Goal: Task Accomplishment & Management: Use online tool/utility

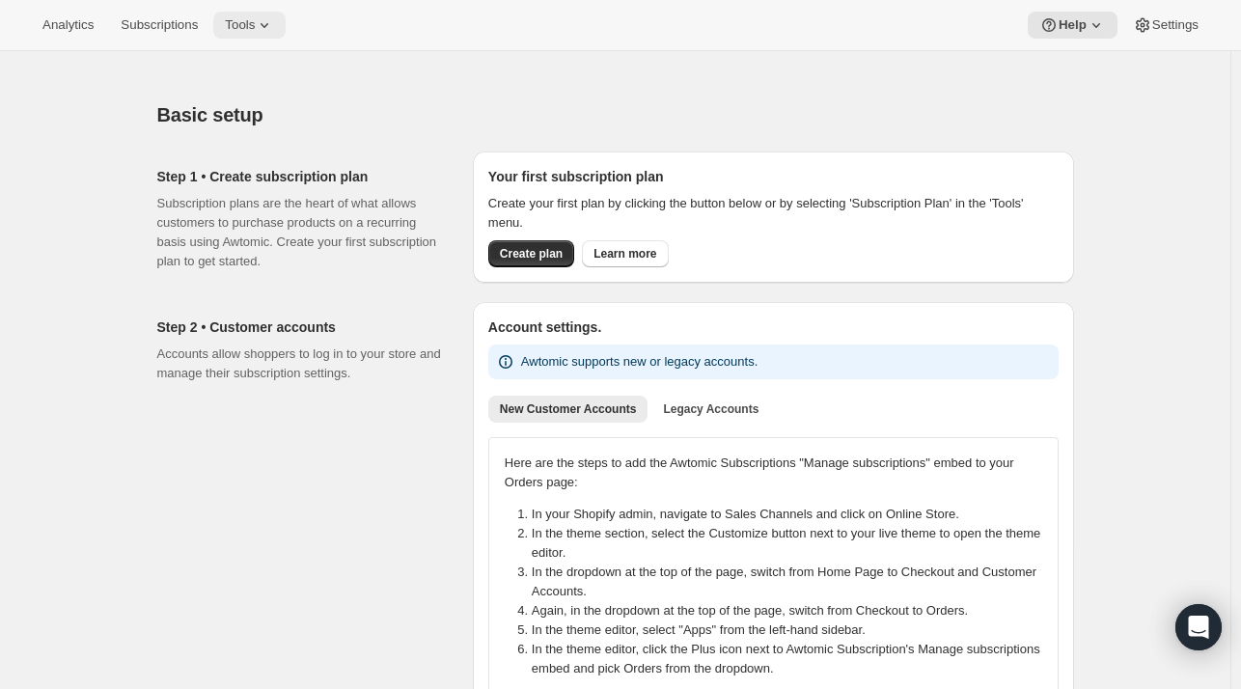
click at [227, 32] on span "Tools" at bounding box center [240, 24] width 30 height 15
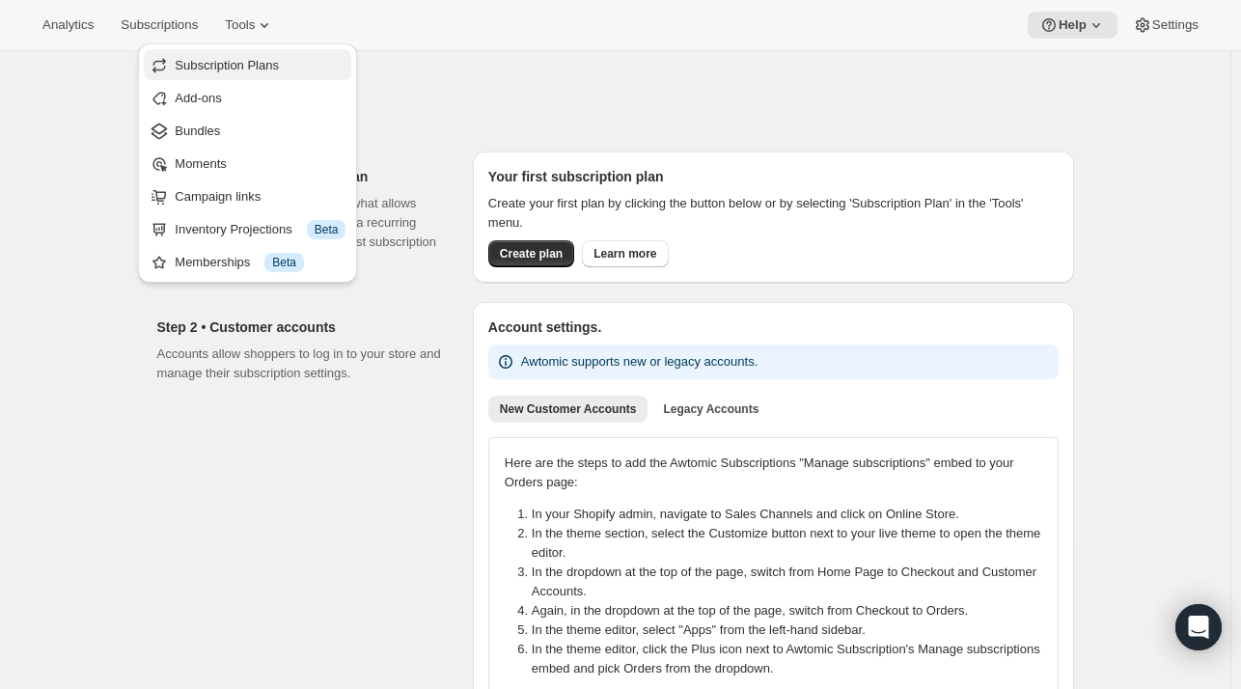
click at [222, 73] on span "Subscription Plans" at bounding box center [260, 65] width 171 height 19
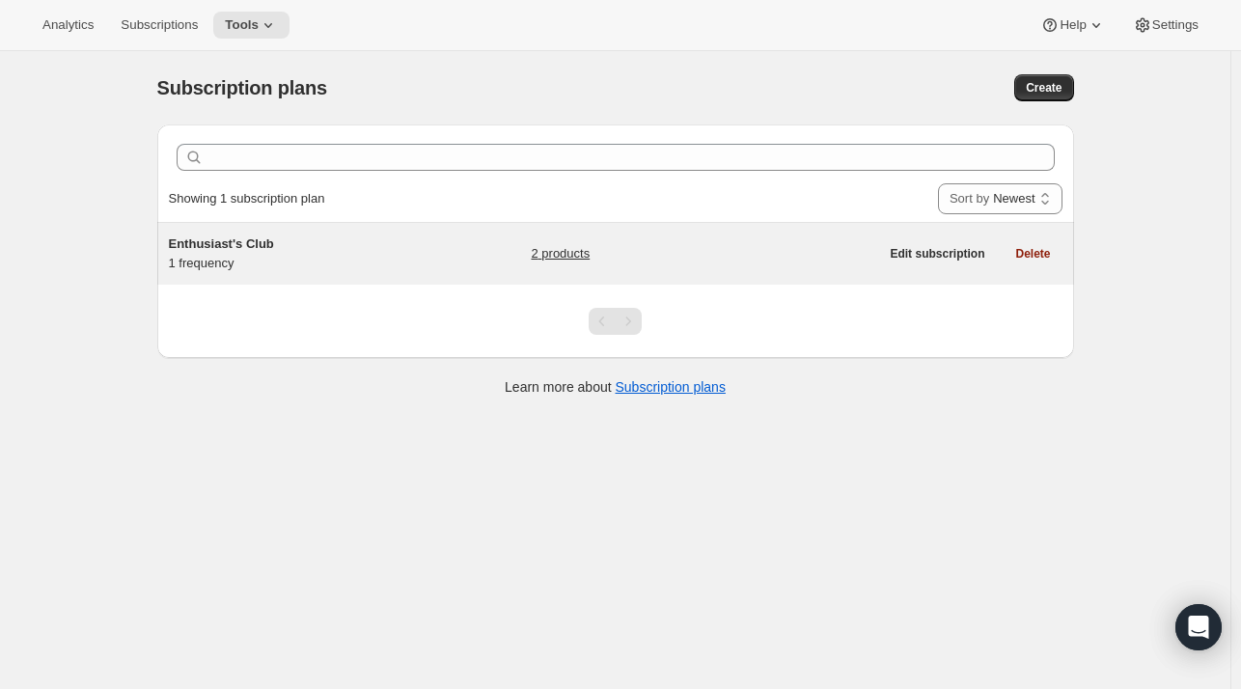
click at [559, 260] on link "2 products" at bounding box center [560, 253] width 59 height 19
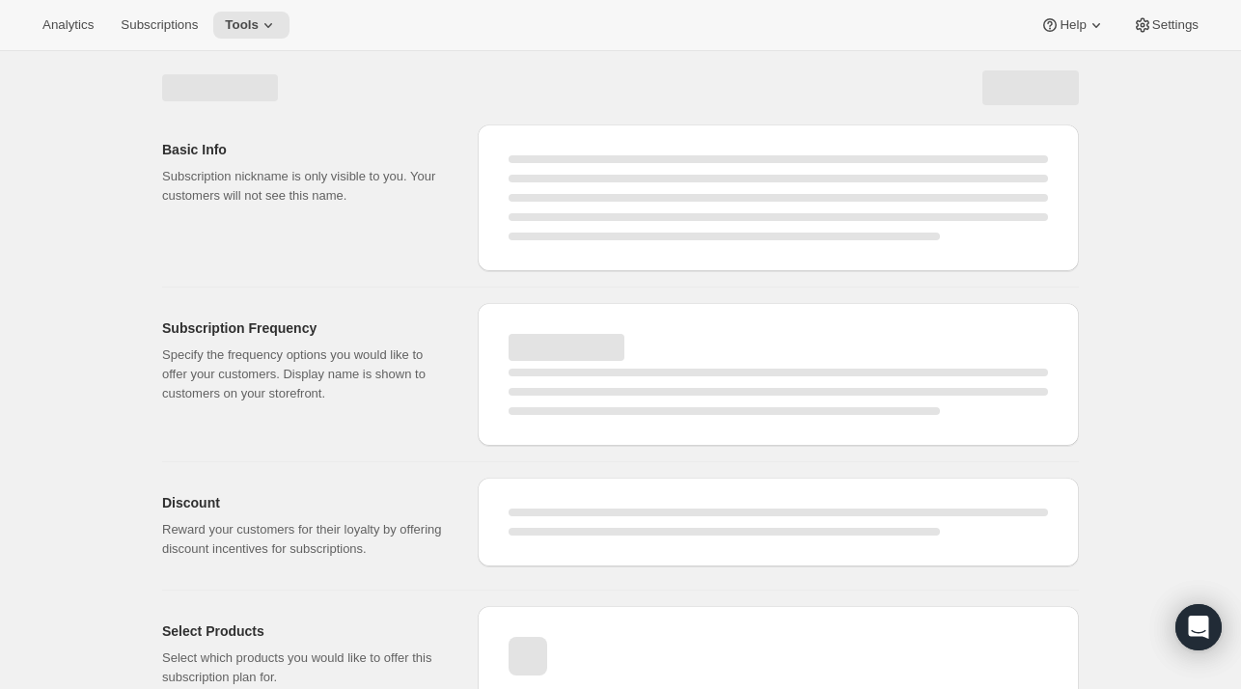
select select "WEEK"
select select "MONTH"
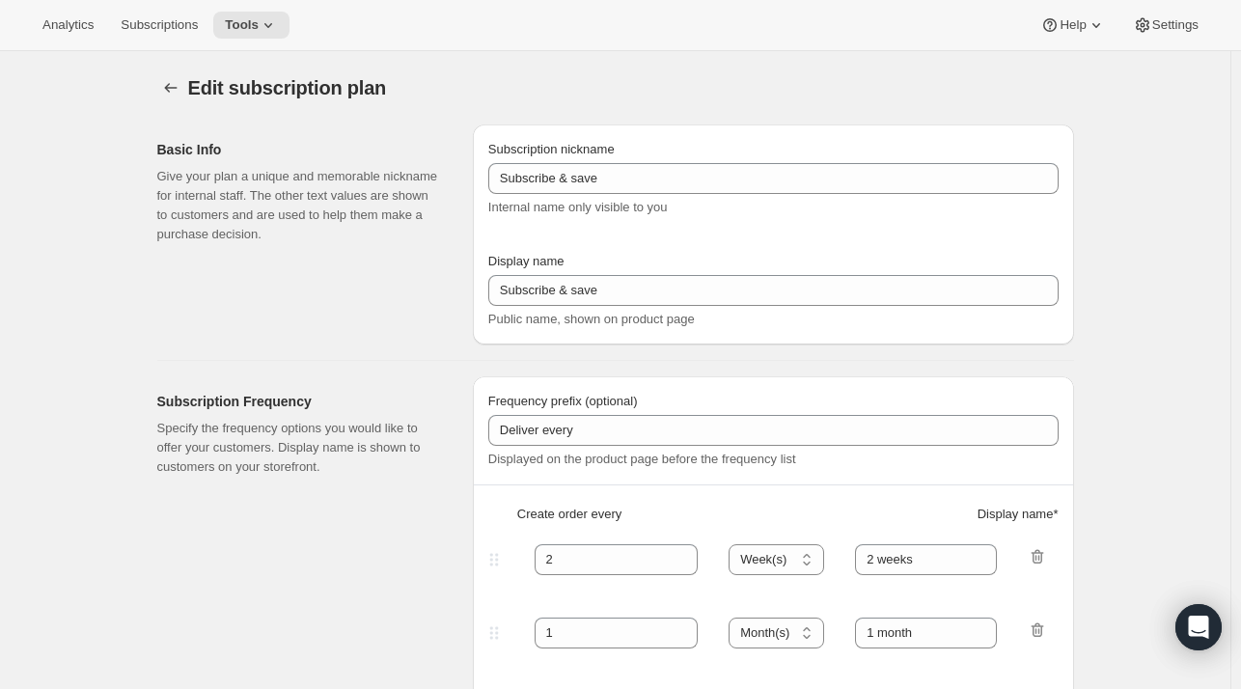
type input "Enthusiast's Club"
type input "3"
select select "MONTH"
type input "Quarterly Delivery"
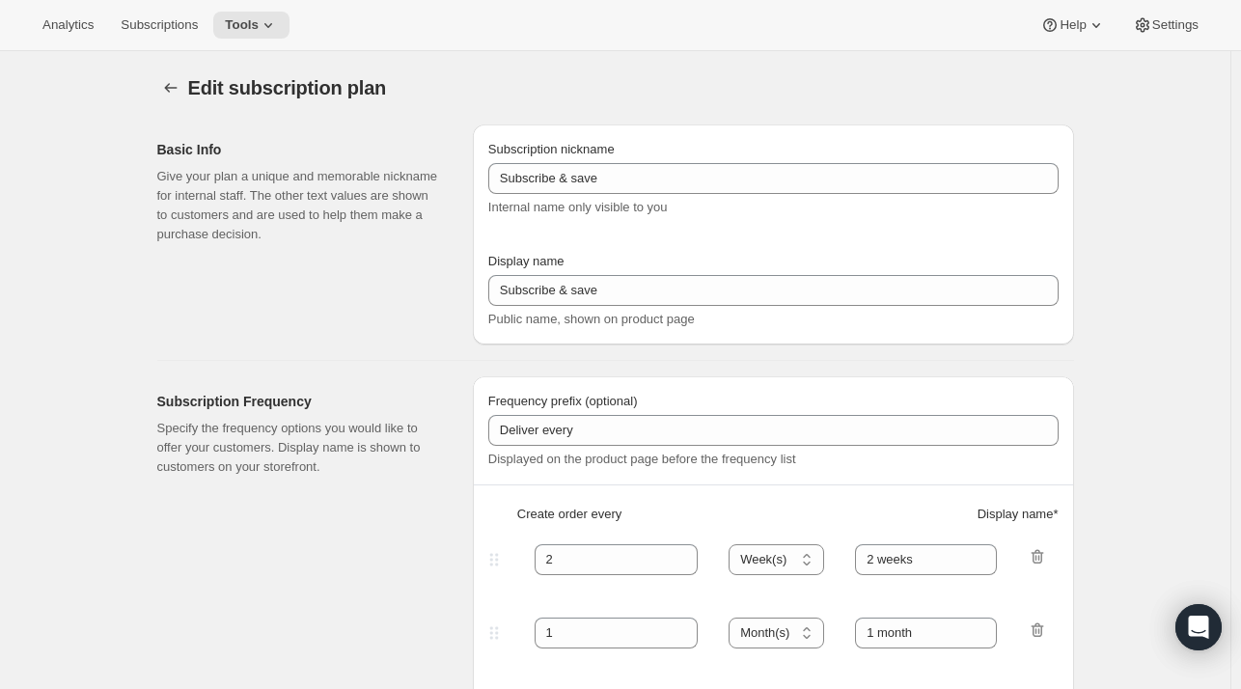
checkbox input "true"
select select "MONTHDAY"
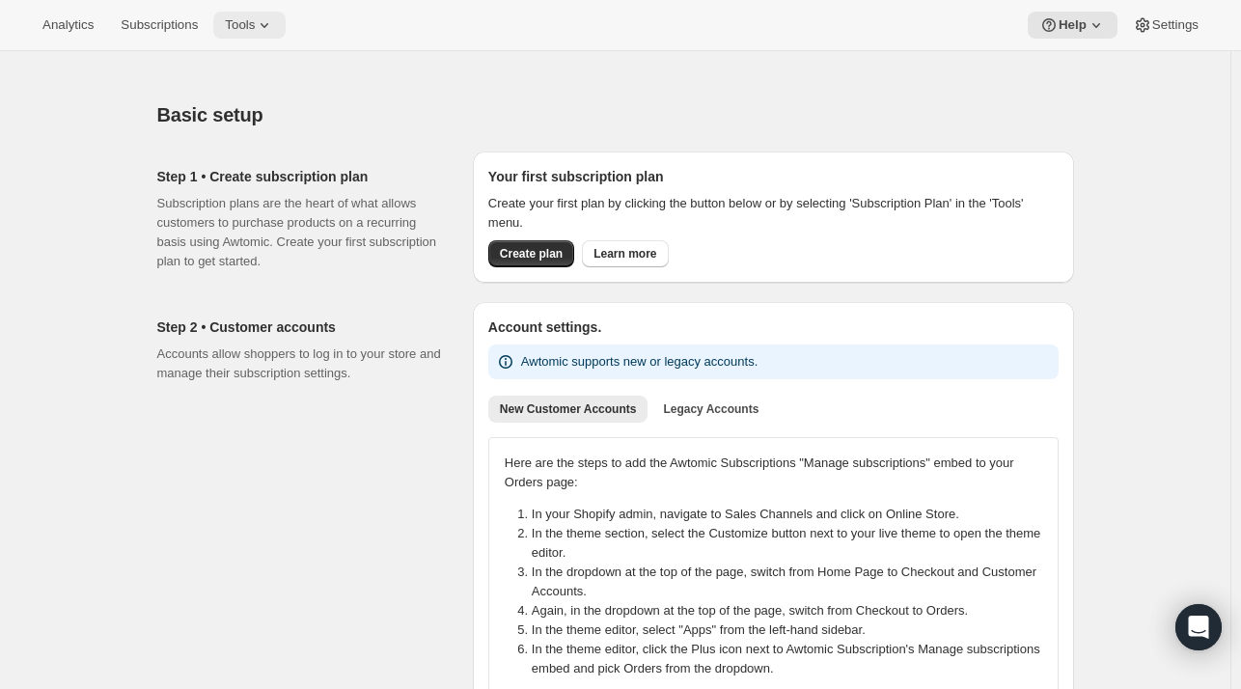
click at [225, 26] on span "Tools" at bounding box center [240, 24] width 30 height 15
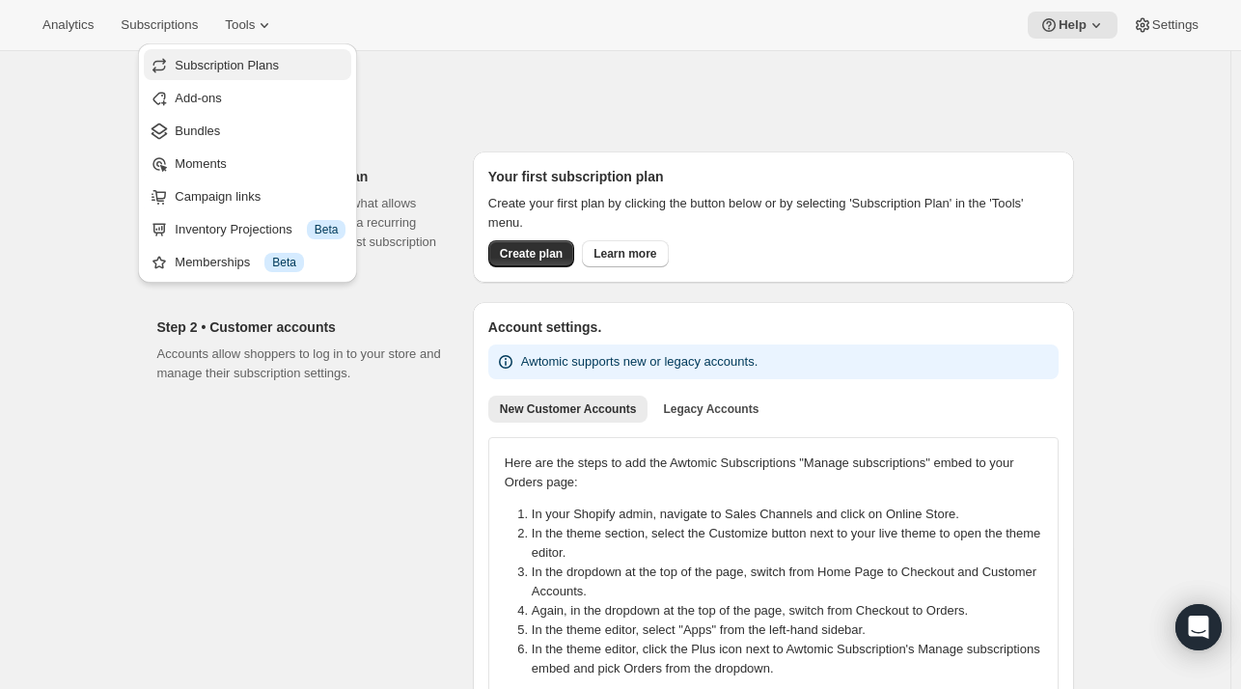
click at [226, 59] on span "Subscription Plans" at bounding box center [227, 65] width 104 height 14
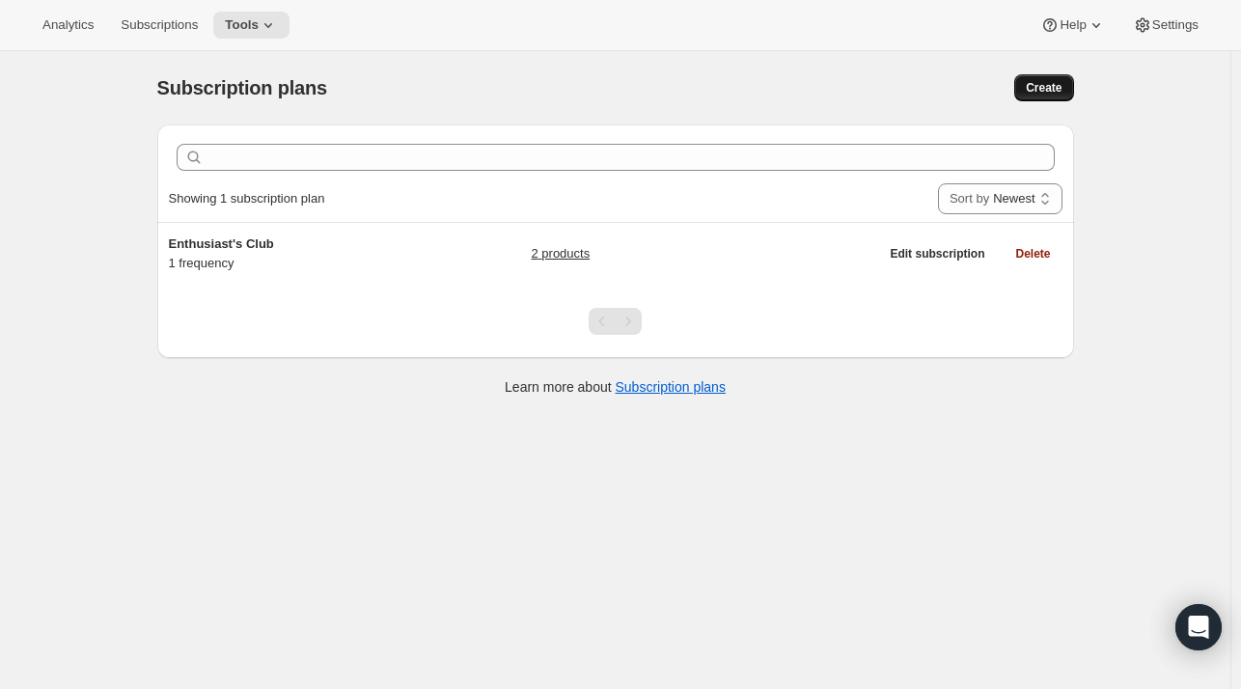
click at [1052, 87] on span "Create" at bounding box center [1044, 87] width 36 height 15
select select "WEEK"
select select "MONTH"
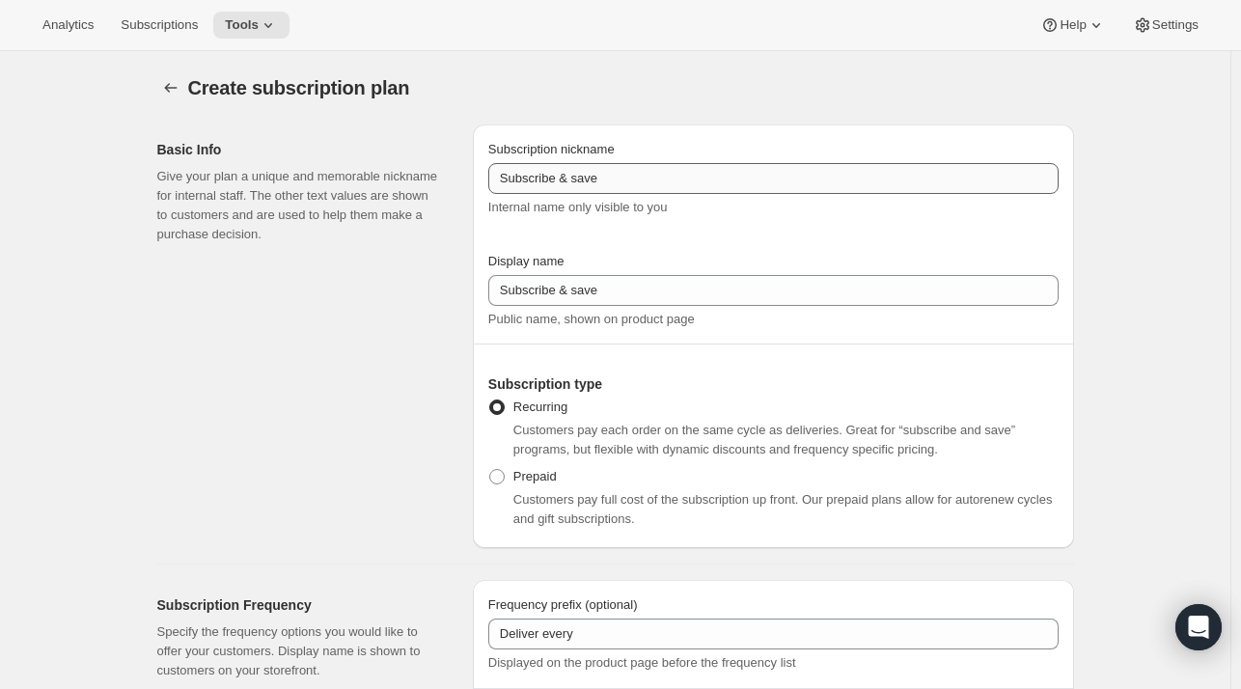
click at [594, 194] on div "Subscription nickname Subscribe & save Internal name only visible to you" at bounding box center [773, 178] width 570 height 77
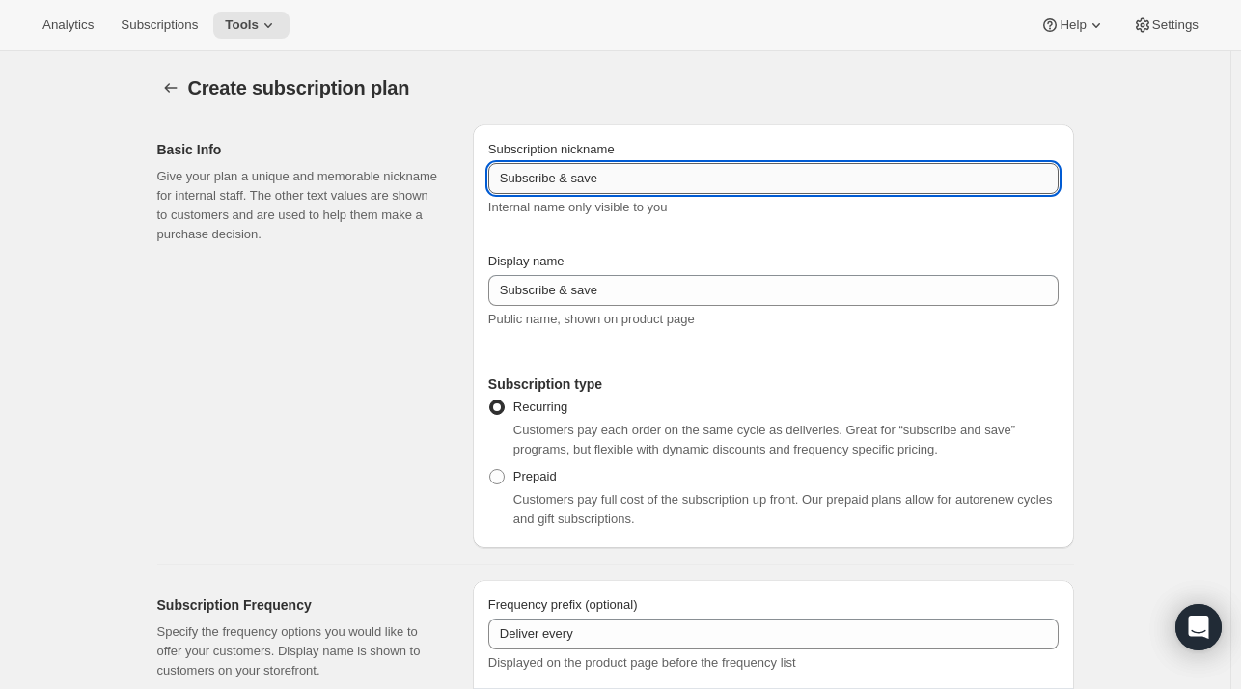
click at [603, 179] on input "Subscribe & save" at bounding box center [773, 178] width 570 height 31
type input "Enthusiast's Club (prepaid/gift)"
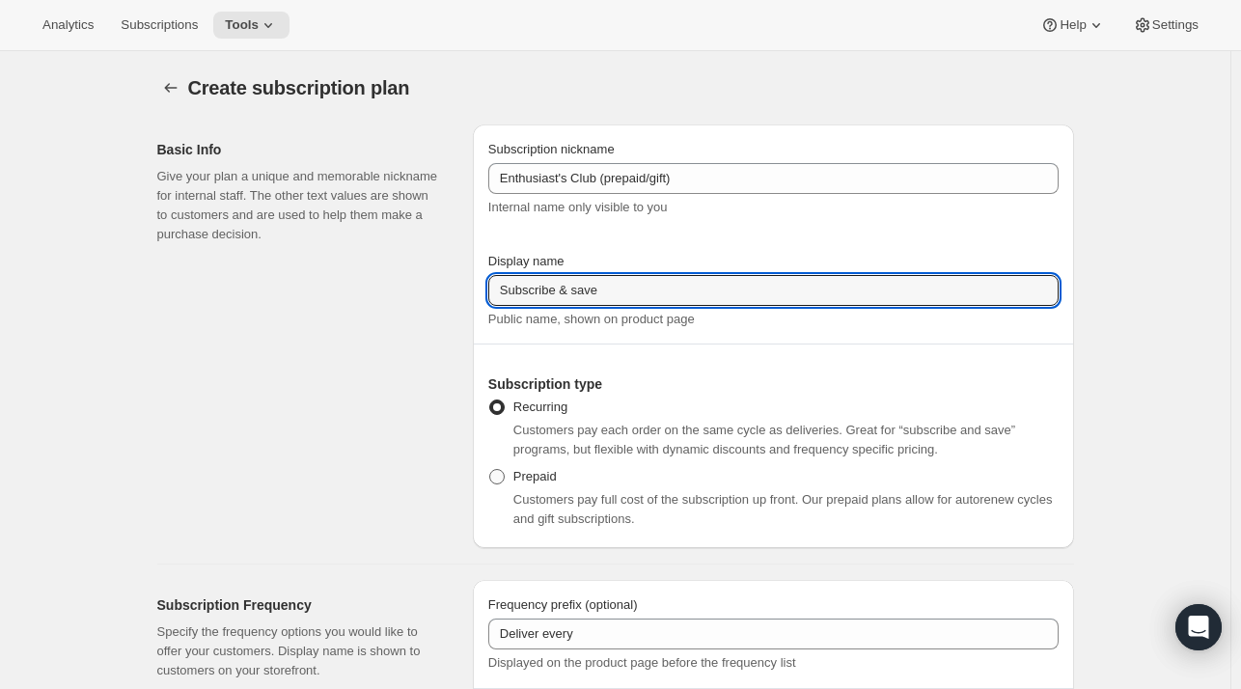
click at [524, 479] on span "Prepaid" at bounding box center [534, 476] width 43 height 14
click at [490, 470] on input "Prepaid" at bounding box center [489, 469] width 1 height 1
radio input "true"
select select "MONTH"
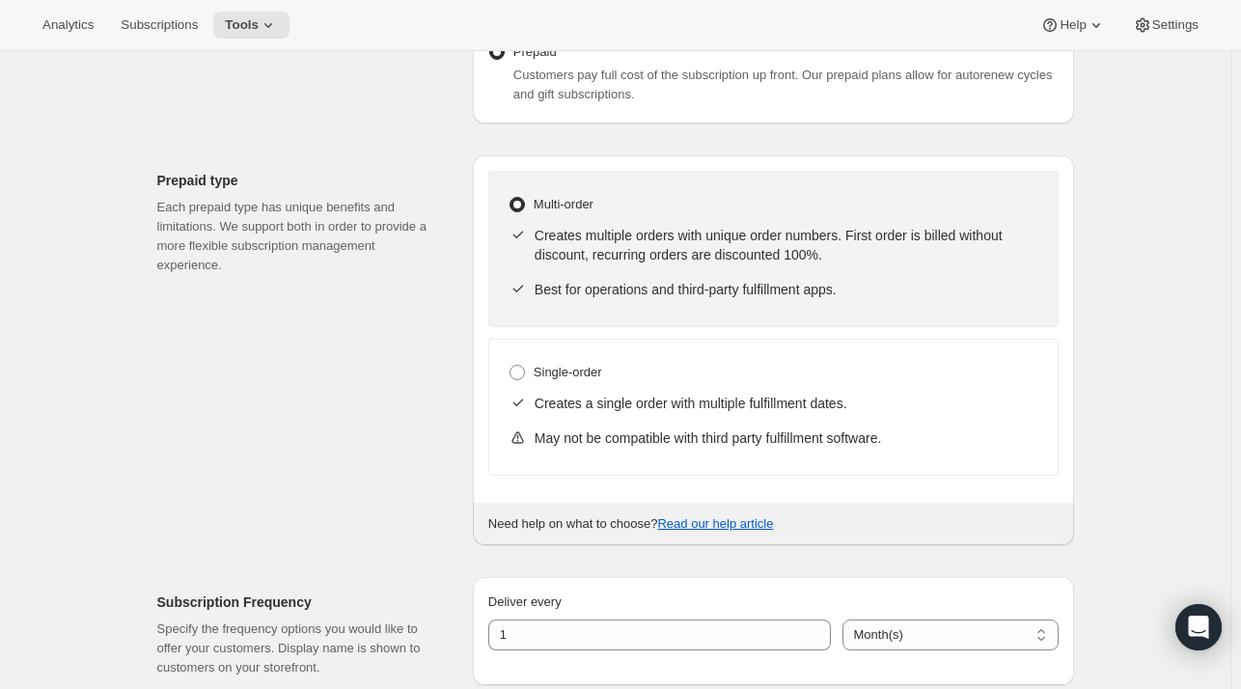
scroll to position [619, 0]
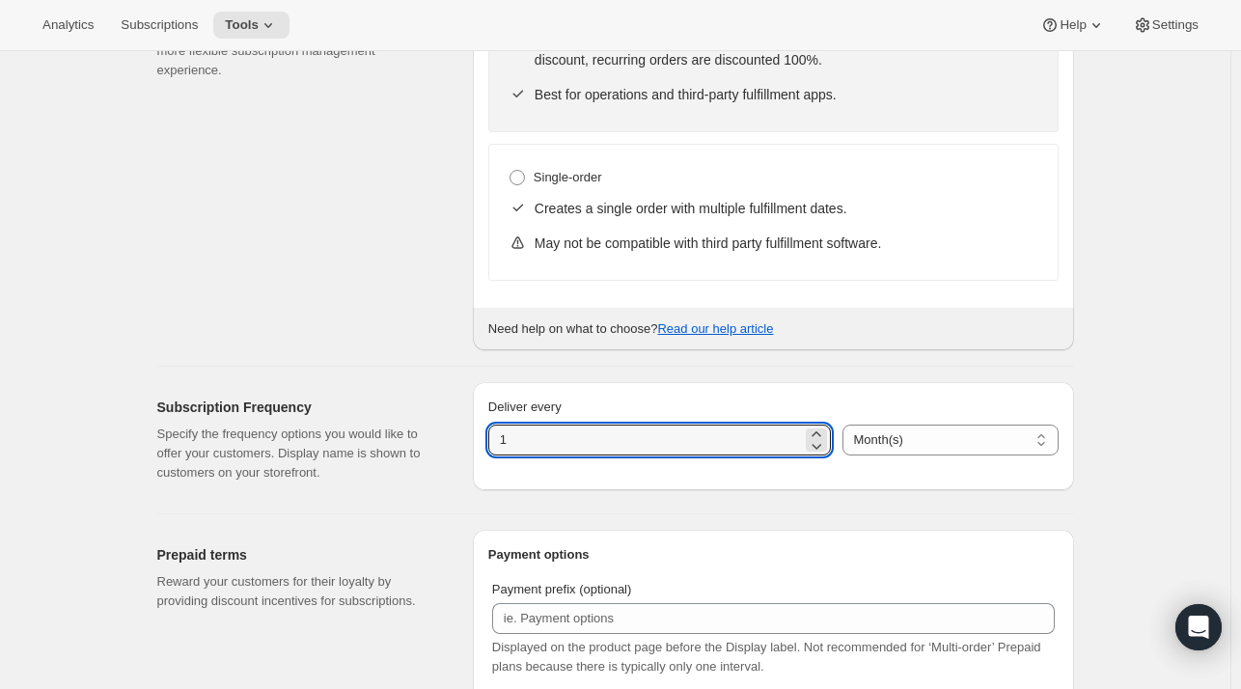
drag, startPoint x: 749, startPoint y: 431, endPoint x: 434, endPoint y: 437, distance: 314.6
click at [434, 437] on div "Subscription Frequency Specify the frequency options you would like to offer yo…" at bounding box center [608, 432] width 932 height 131
type input "3"
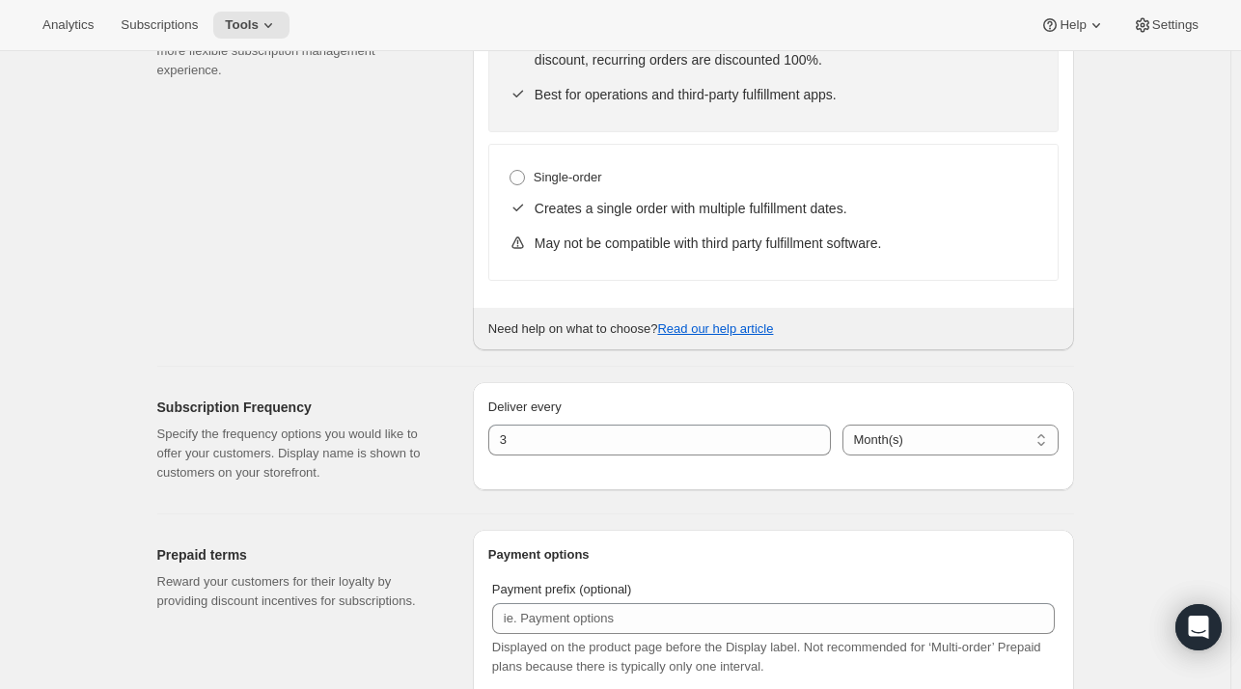
click at [386, 195] on div "Prepaid type Each prepaid type has unique benefits and limitations. We support …" at bounding box center [307, 155] width 300 height 390
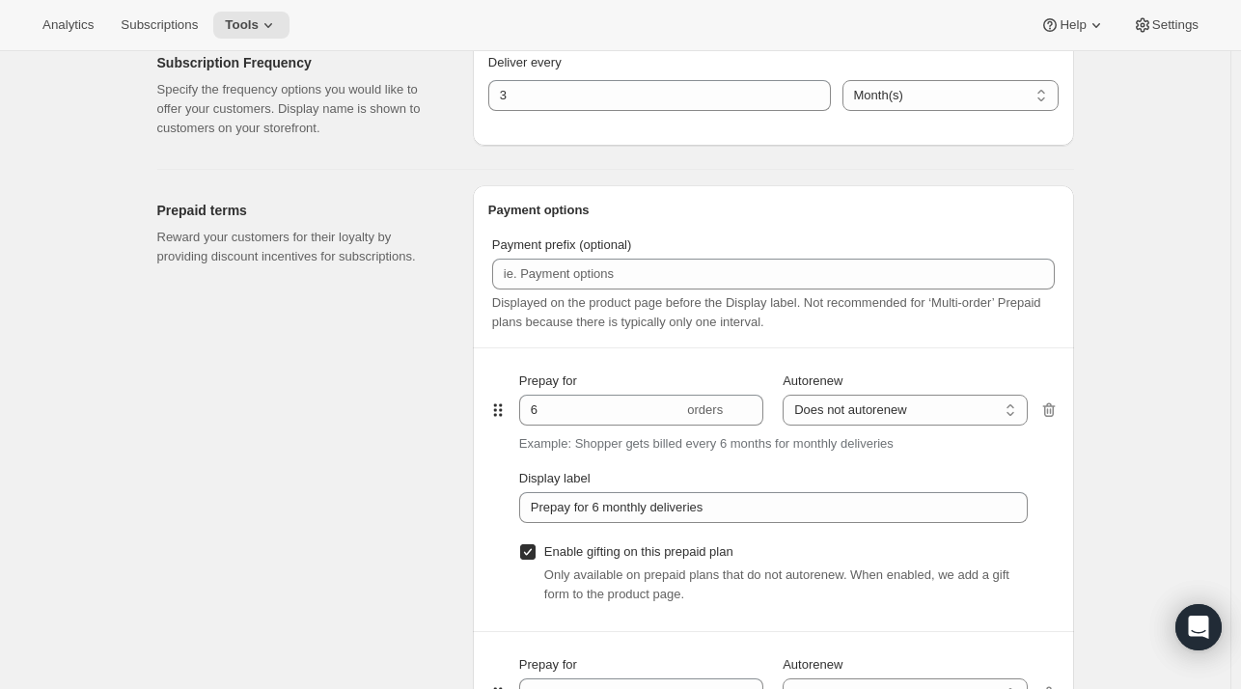
scroll to position [969, 0]
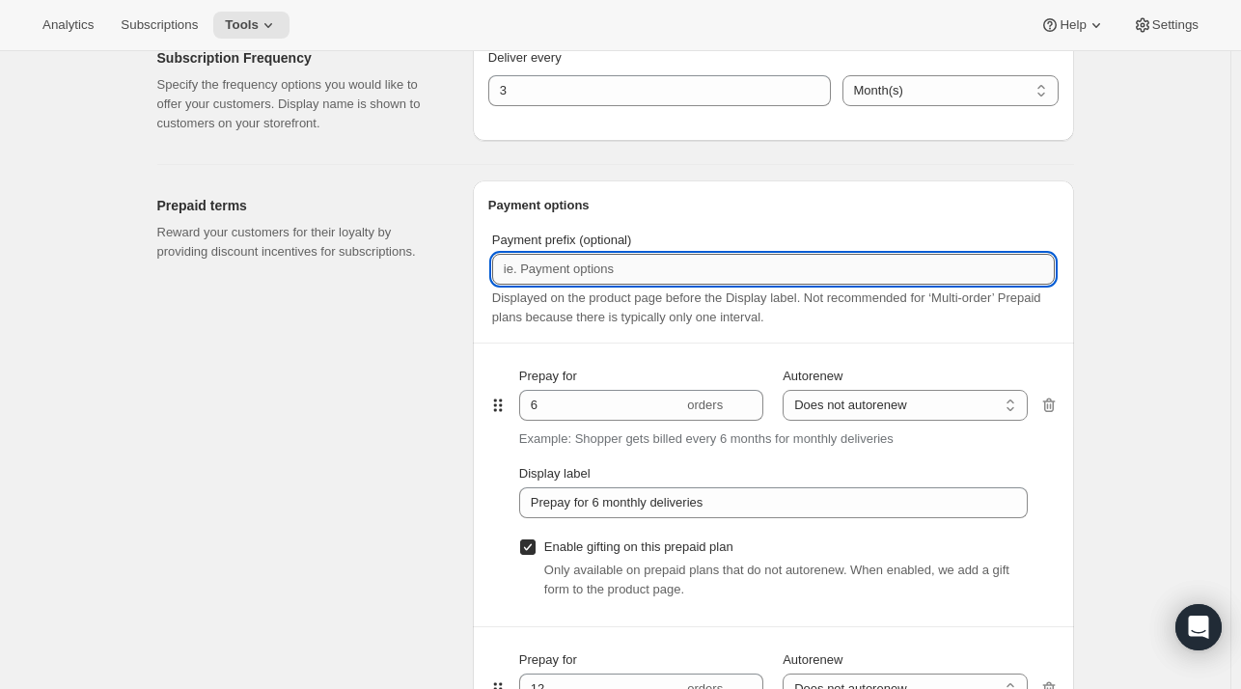
click at [607, 271] on input "Payment prefix (optional)" at bounding box center [773, 269] width 563 height 31
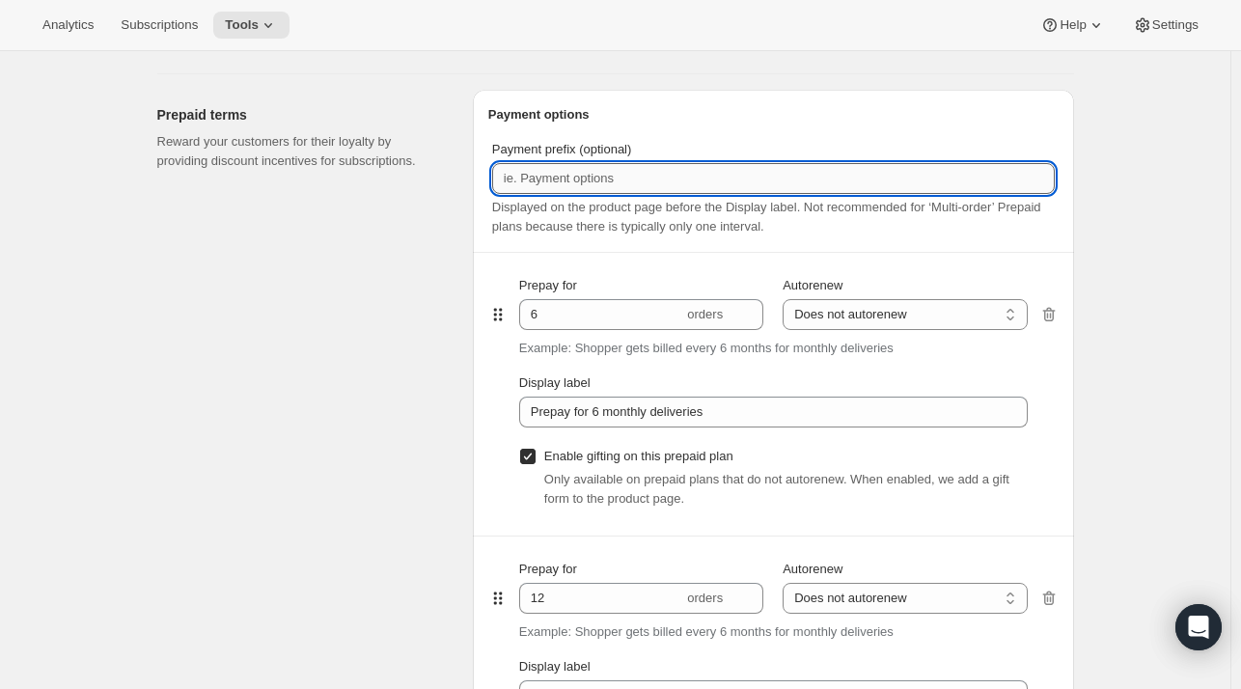
scroll to position [1057, 0]
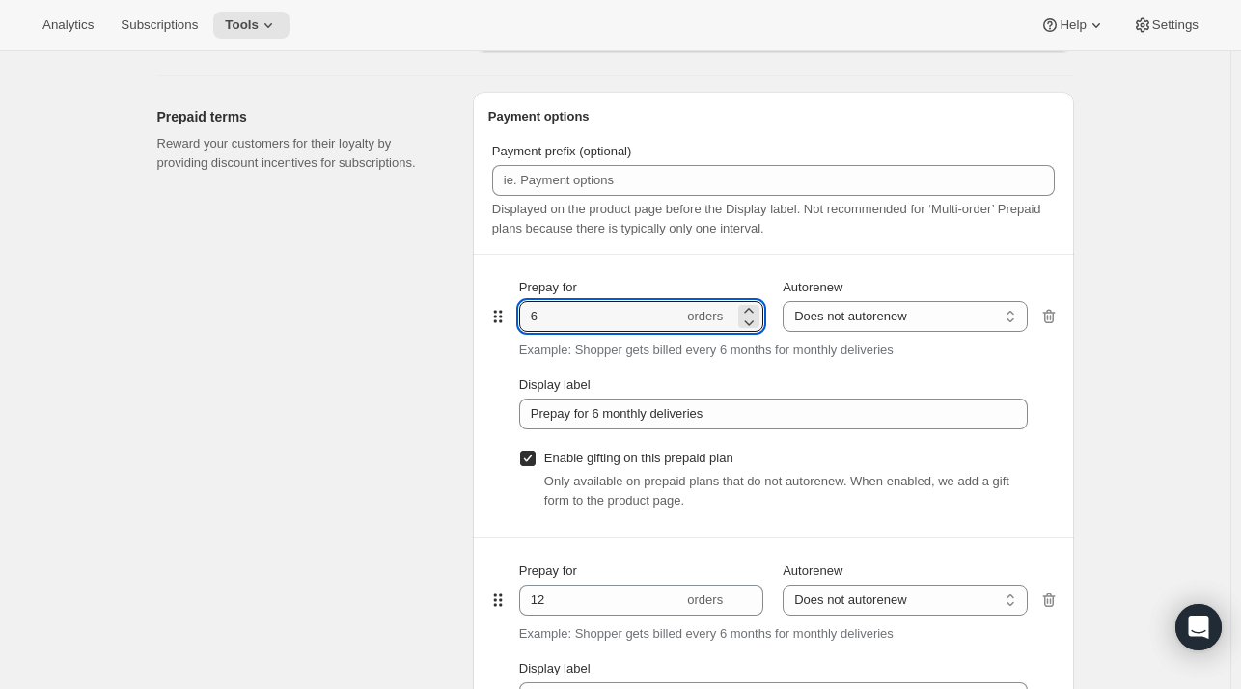
drag, startPoint x: 569, startPoint y: 308, endPoint x: 488, endPoint y: 314, distance: 81.3
click at [488, 314] on div "Payment options Payment prefix (optional) Displayed on the product page before …" at bounding box center [773, 486] width 601 height 788
type input "4"
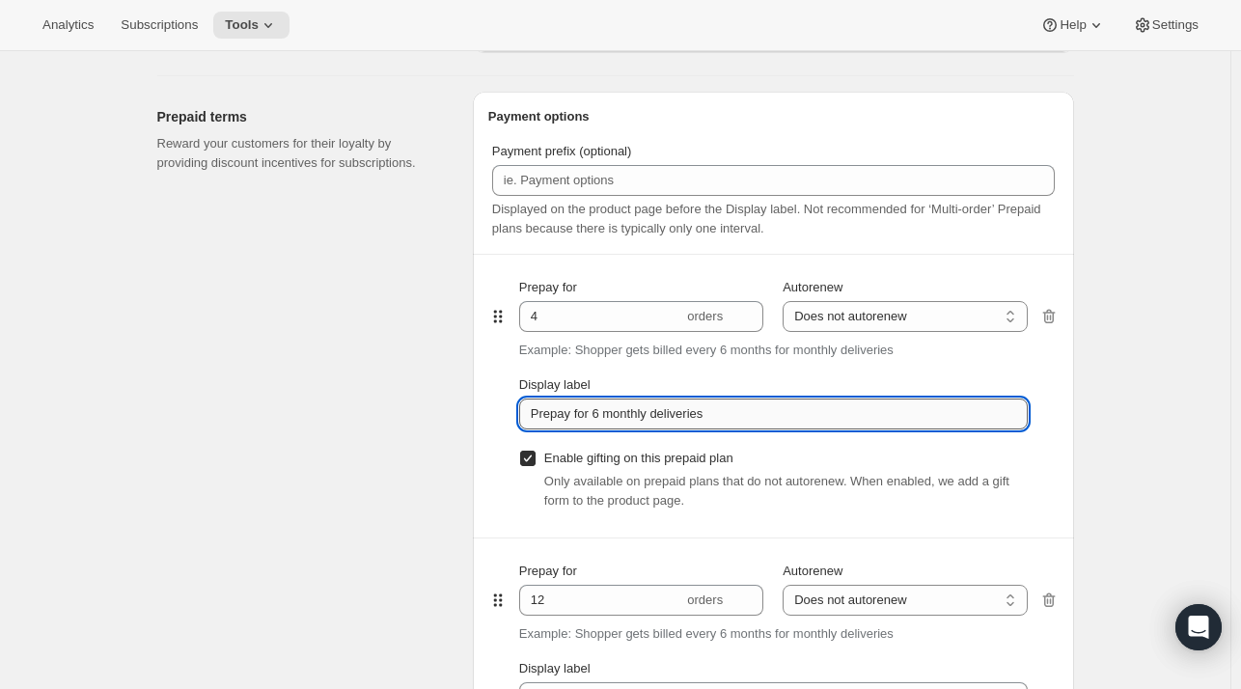
click at [751, 411] on input "Prepay for 6 monthly deliveries" at bounding box center [773, 413] width 508 height 31
drag, startPoint x: 595, startPoint y: 416, endPoint x: 648, endPoint y: 416, distance: 53.1
click at [648, 416] on input "Prepay for 6 monthly deliveries" at bounding box center [773, 413] width 508 height 31
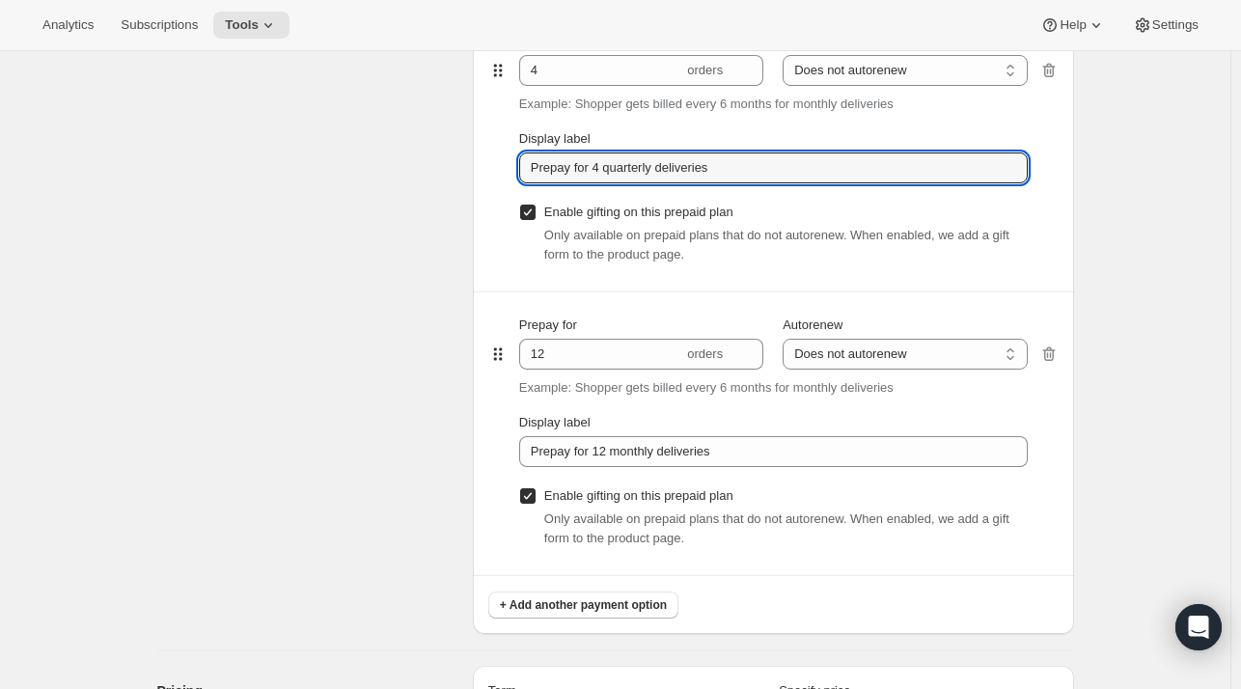
scroll to position [1307, 0]
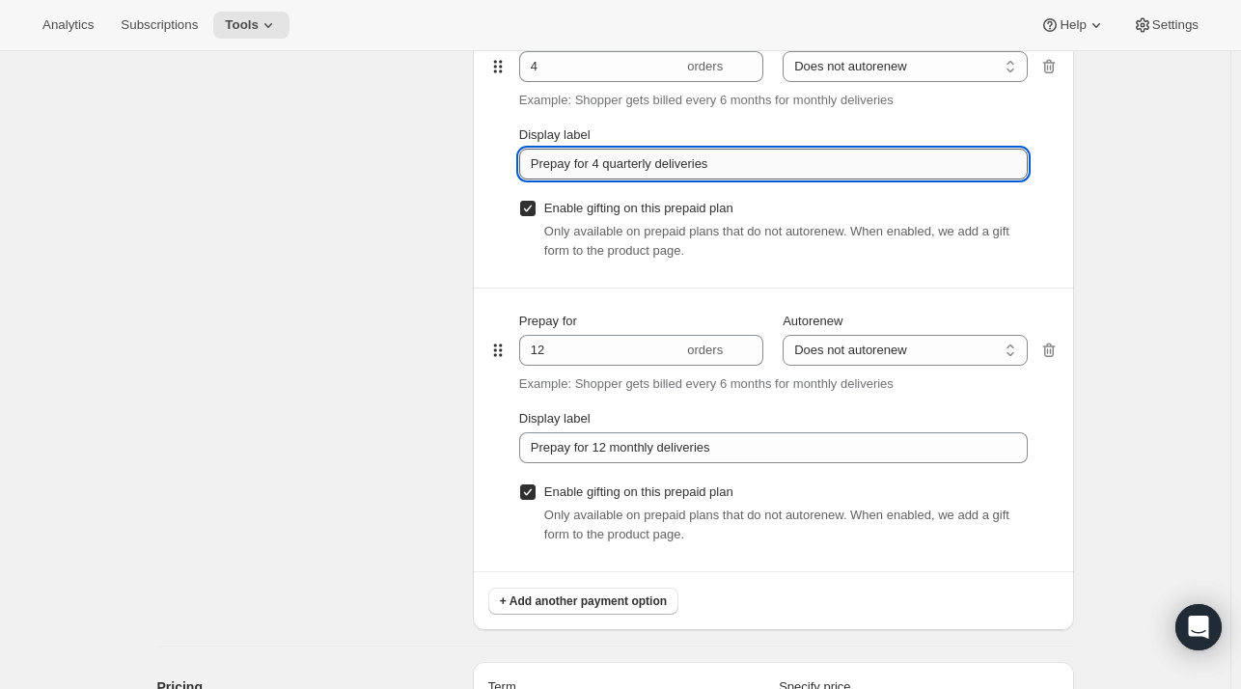
click at [816, 166] on input "Prepay for 4 quarterly deliveries" at bounding box center [773, 164] width 508 height 31
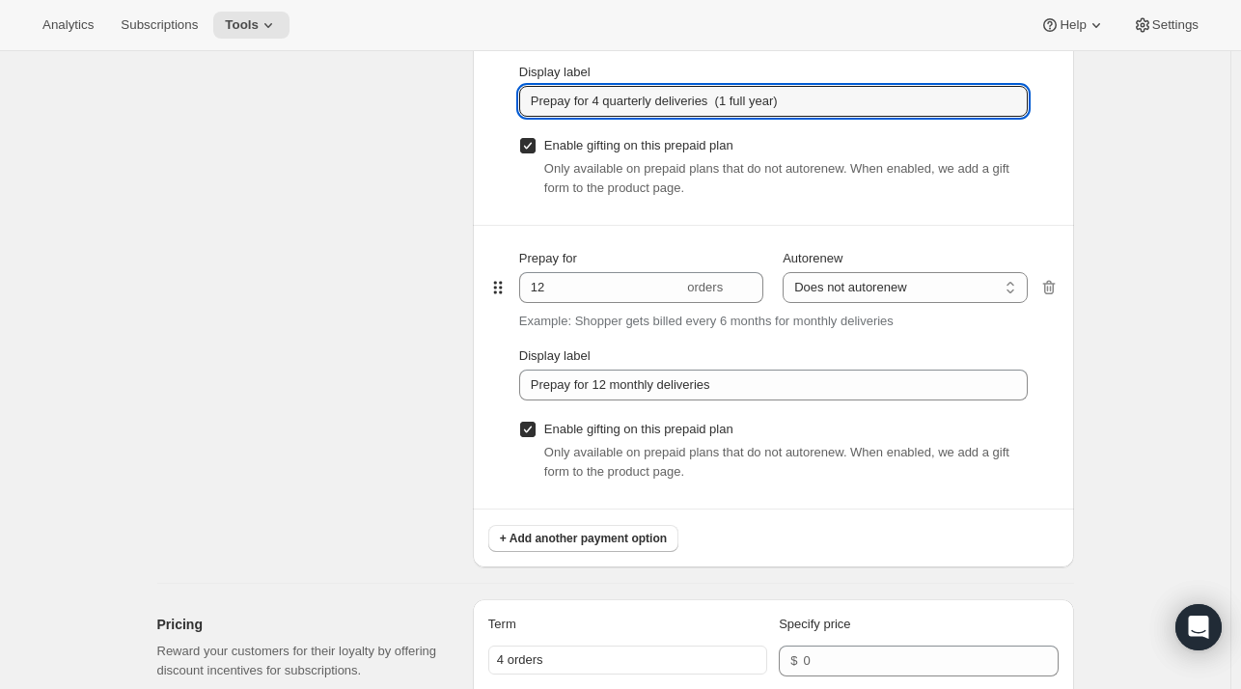
scroll to position [1378, 0]
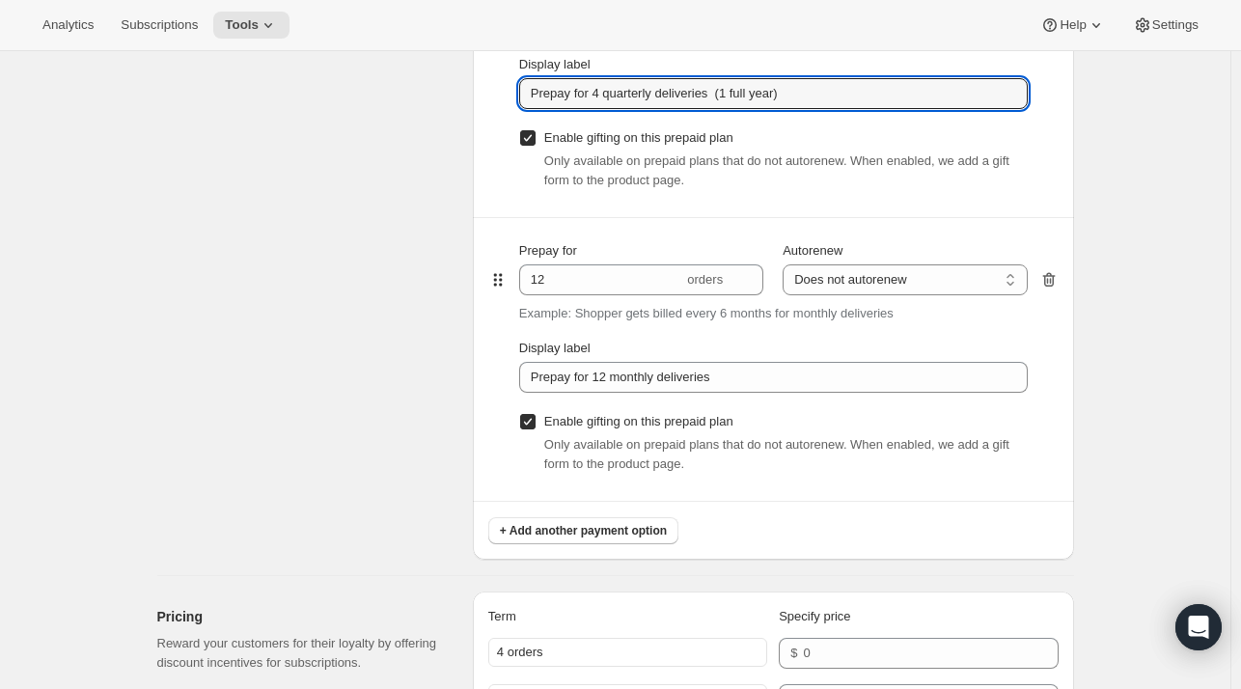
click at [1054, 285] on icon "button" at bounding box center [1048, 279] width 19 height 19
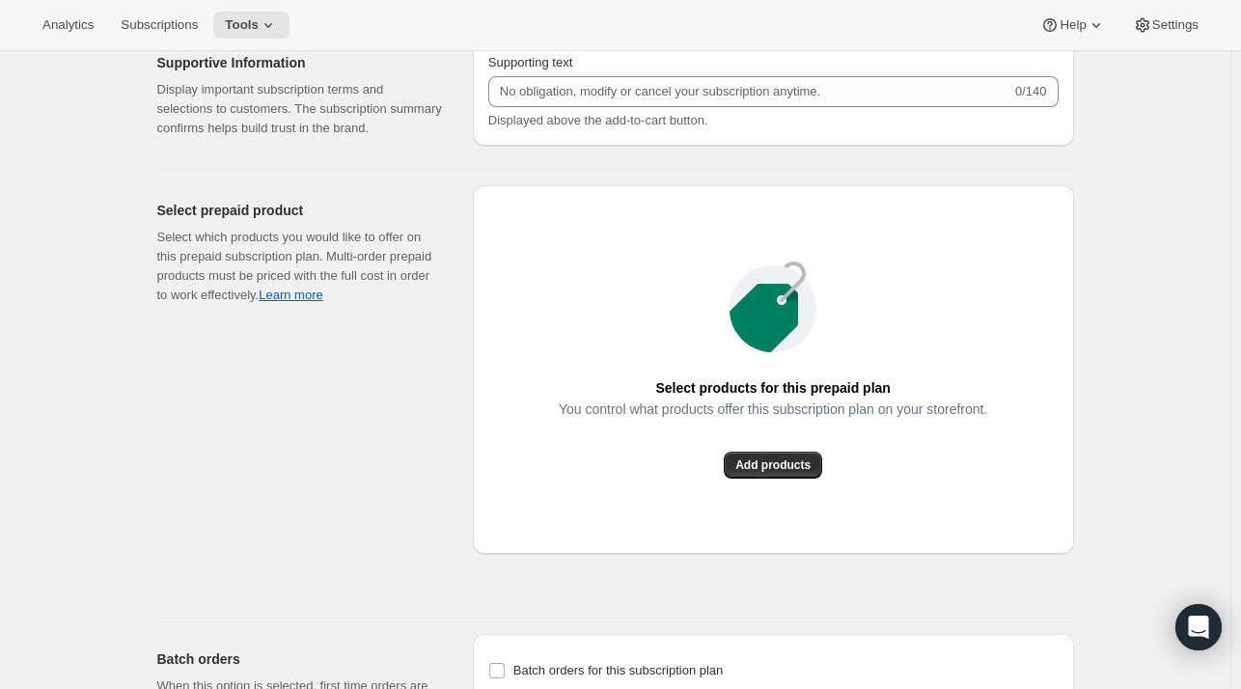
scroll to position [1986, 0]
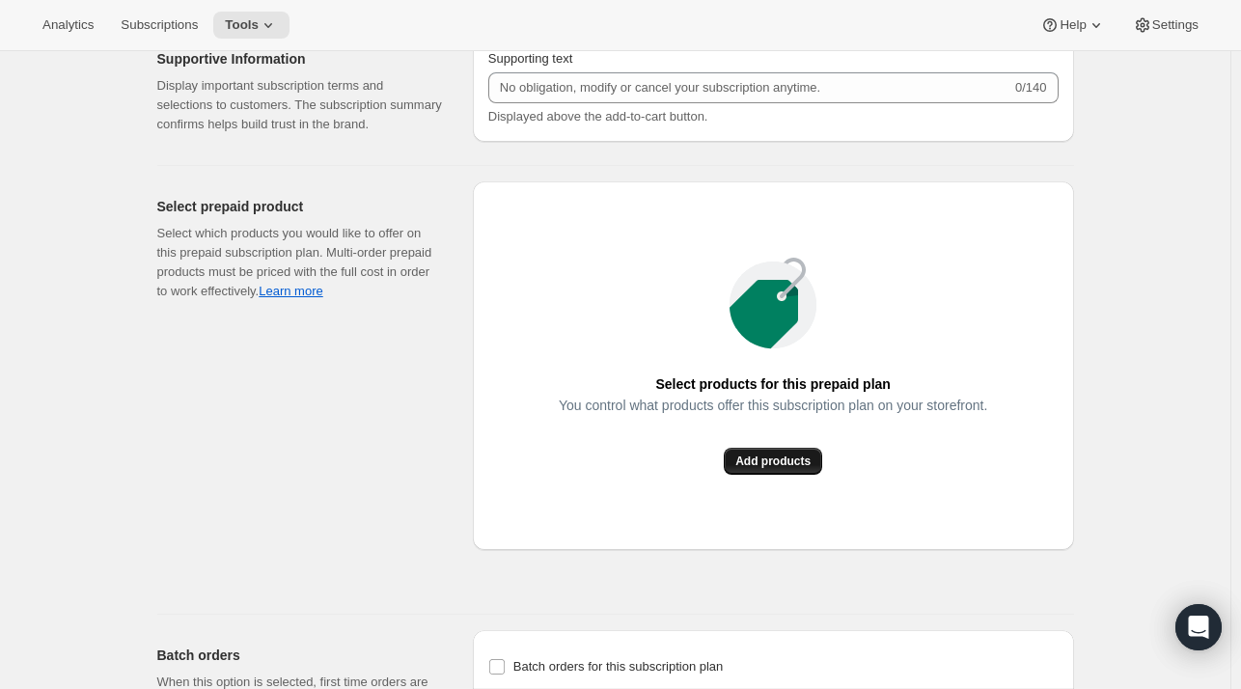
type input "Prepay for 4 quarterly deliveries (1 full year)"
click at [789, 461] on span "Add products" at bounding box center [772, 460] width 75 height 15
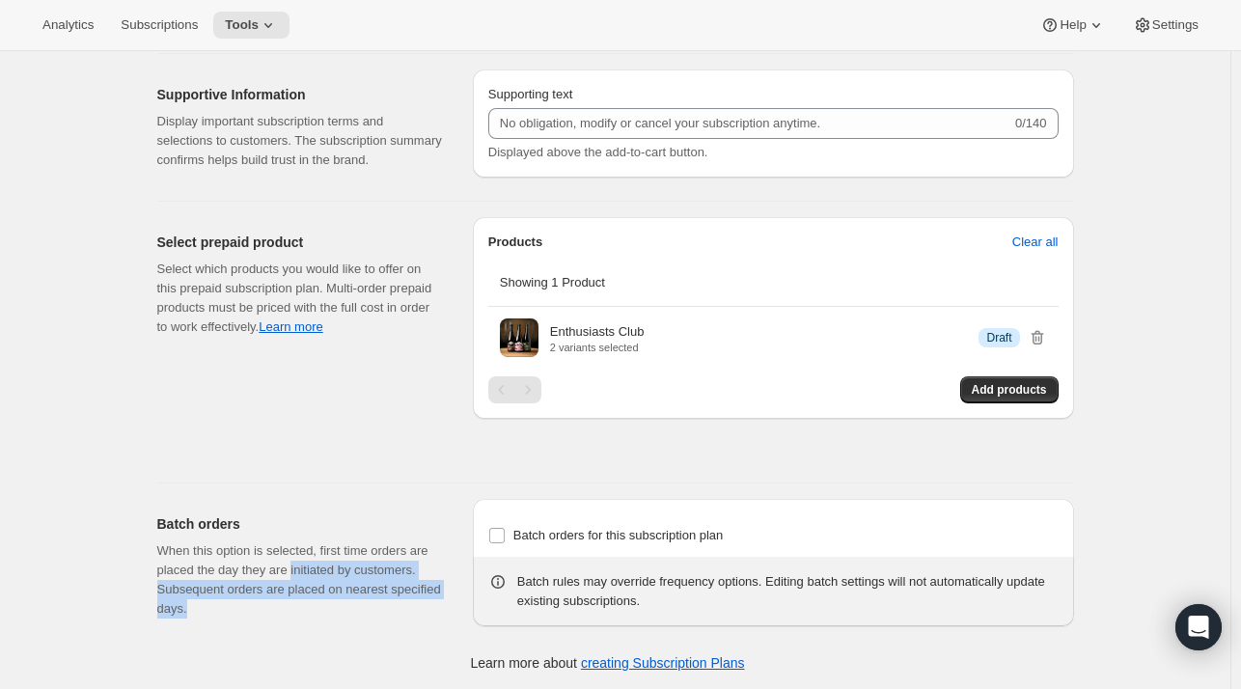
drag, startPoint x: 318, startPoint y: 609, endPoint x: 290, endPoint y: 571, distance: 46.9
click at [290, 571] on p "When this option is selected, first time orders are placed the day they are ini…" at bounding box center [299, 579] width 285 height 77
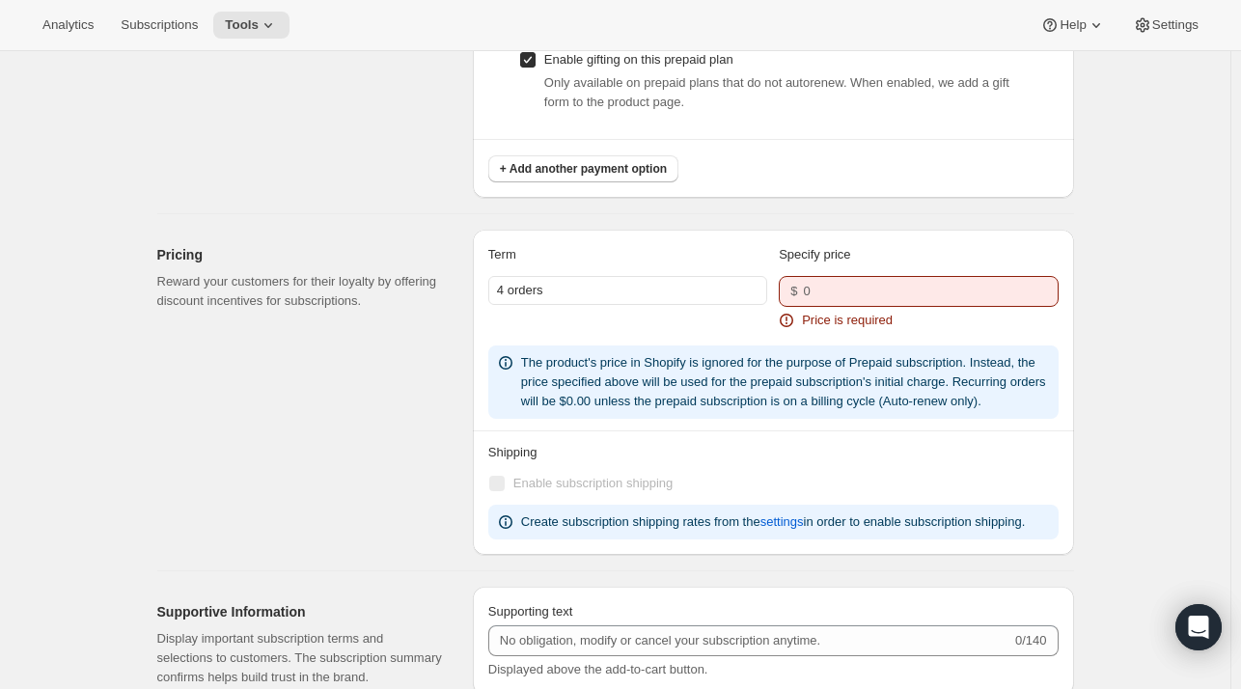
scroll to position [1552, 0]
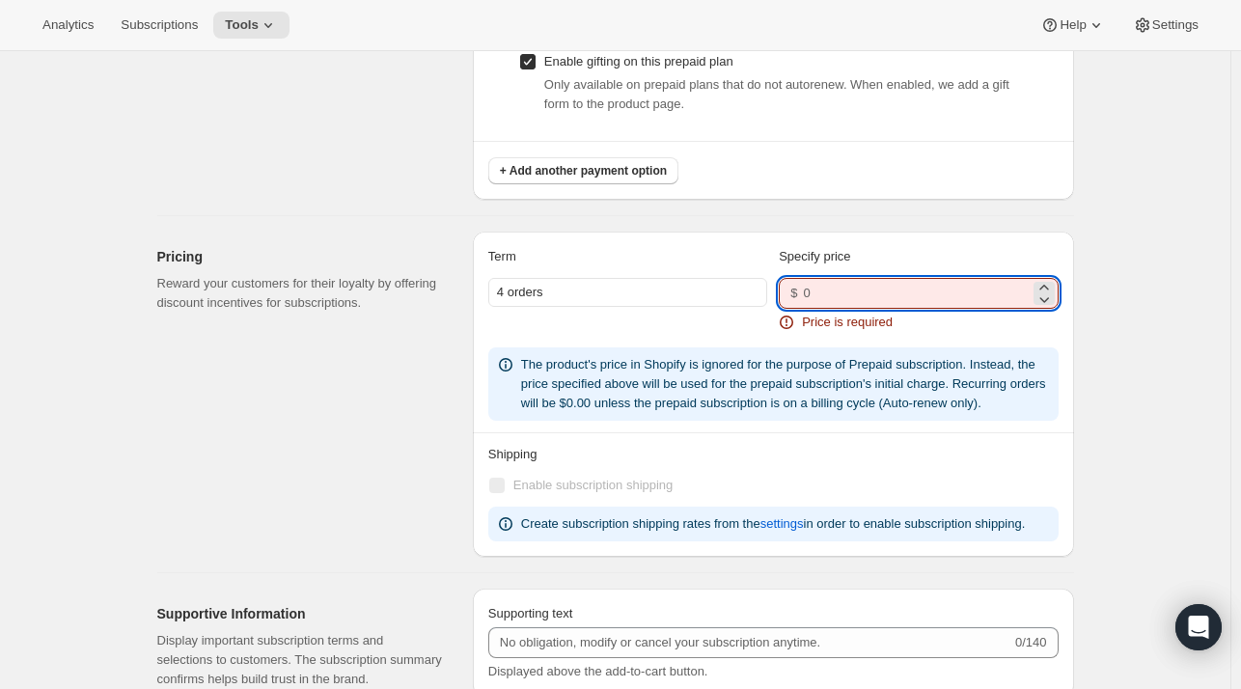
click at [863, 298] on input "number" at bounding box center [916, 293] width 226 height 31
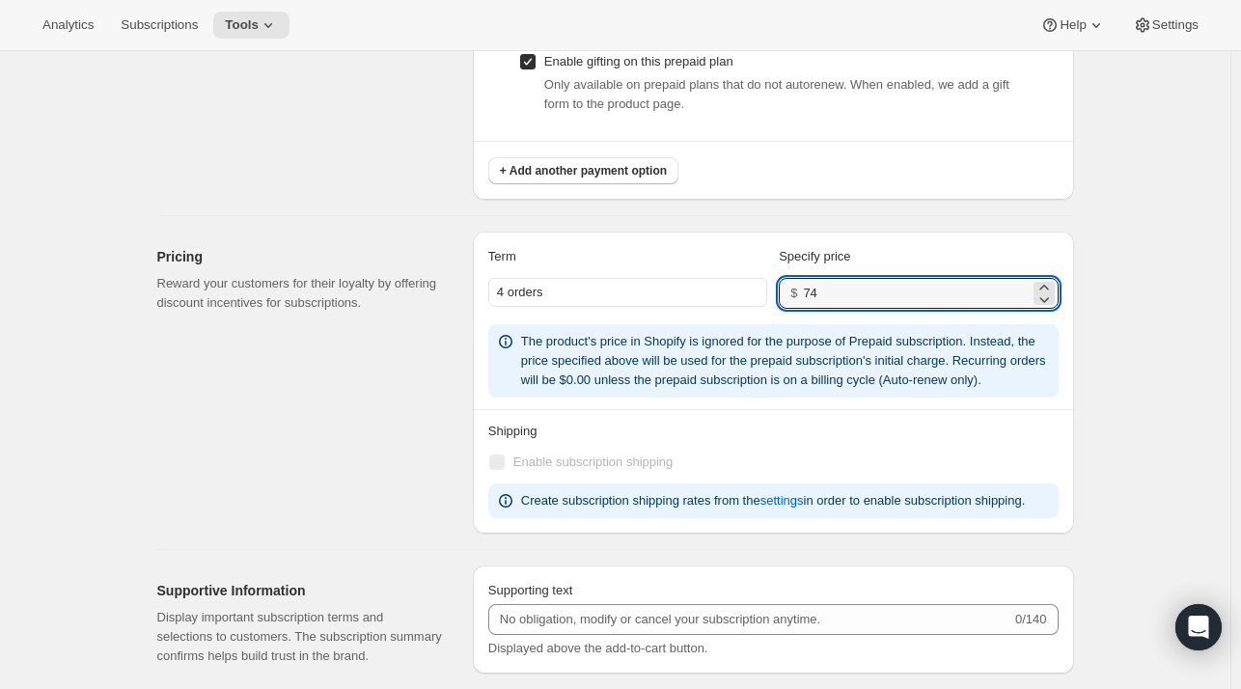
drag, startPoint x: 838, startPoint y: 296, endPoint x: 771, endPoint y: 286, distance: 67.4
click at [771, 286] on div "4 orders $ 74" at bounding box center [773, 293] width 570 height 31
click at [834, 290] on input "74" at bounding box center [916, 293] width 226 height 31
type input "7"
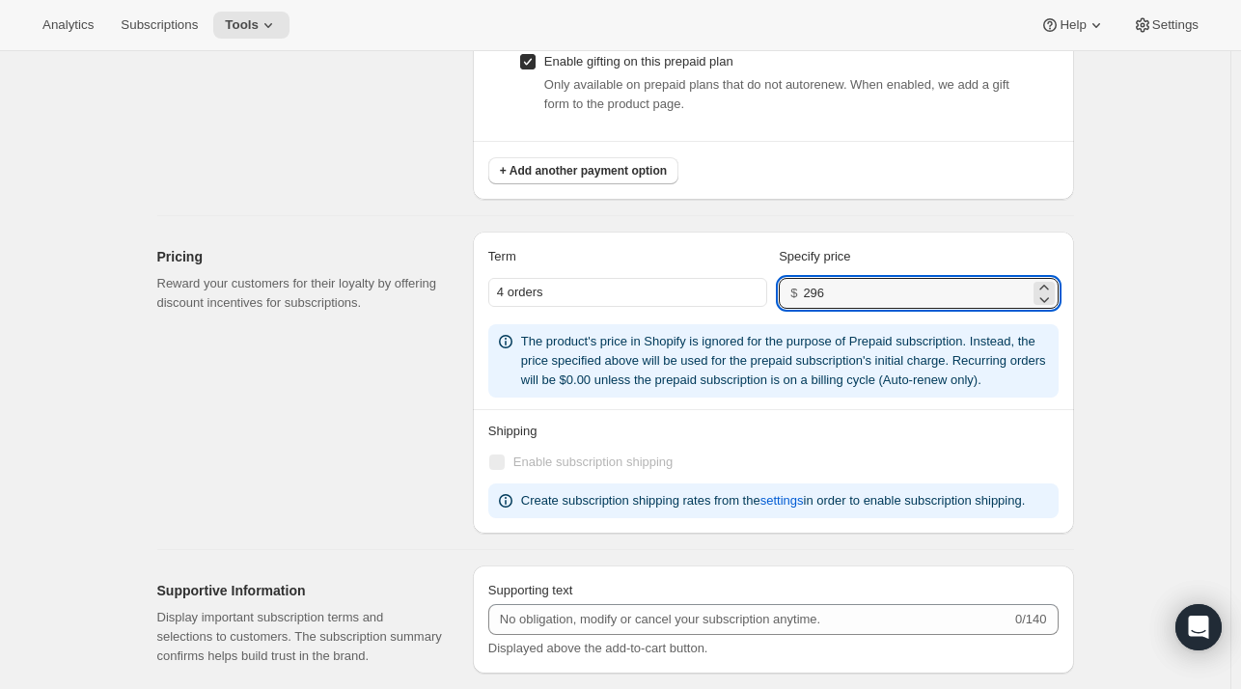
type input "296"
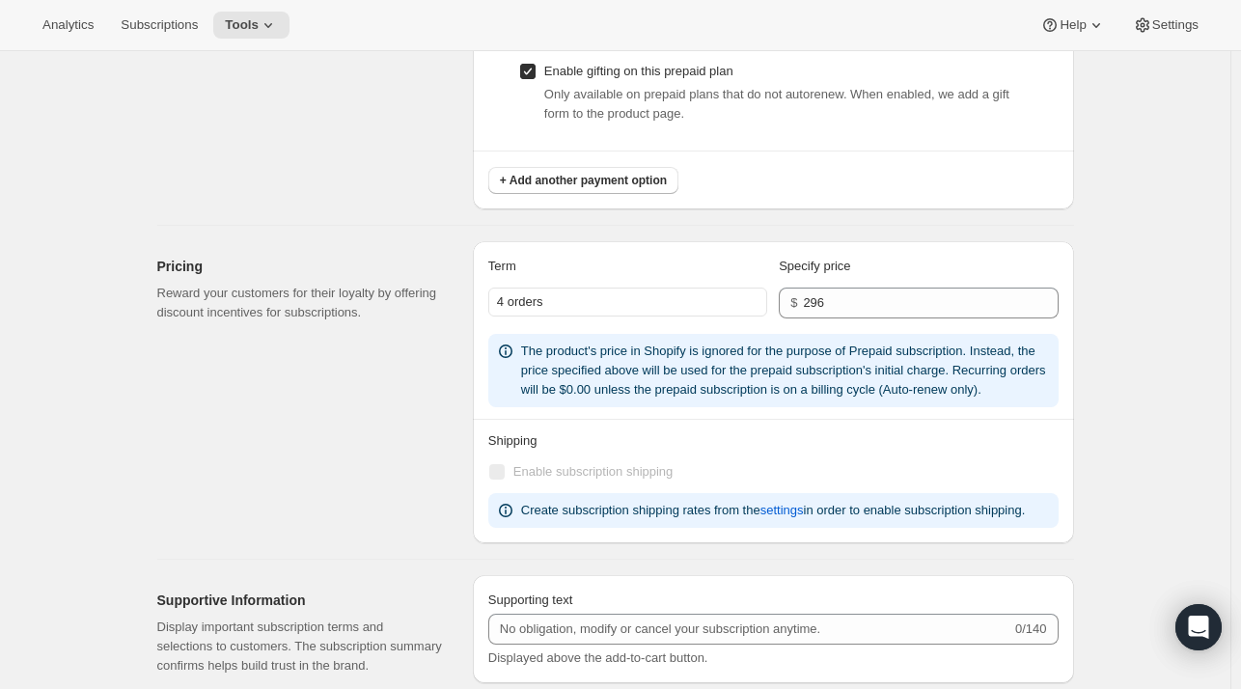
scroll to position [1443, 0]
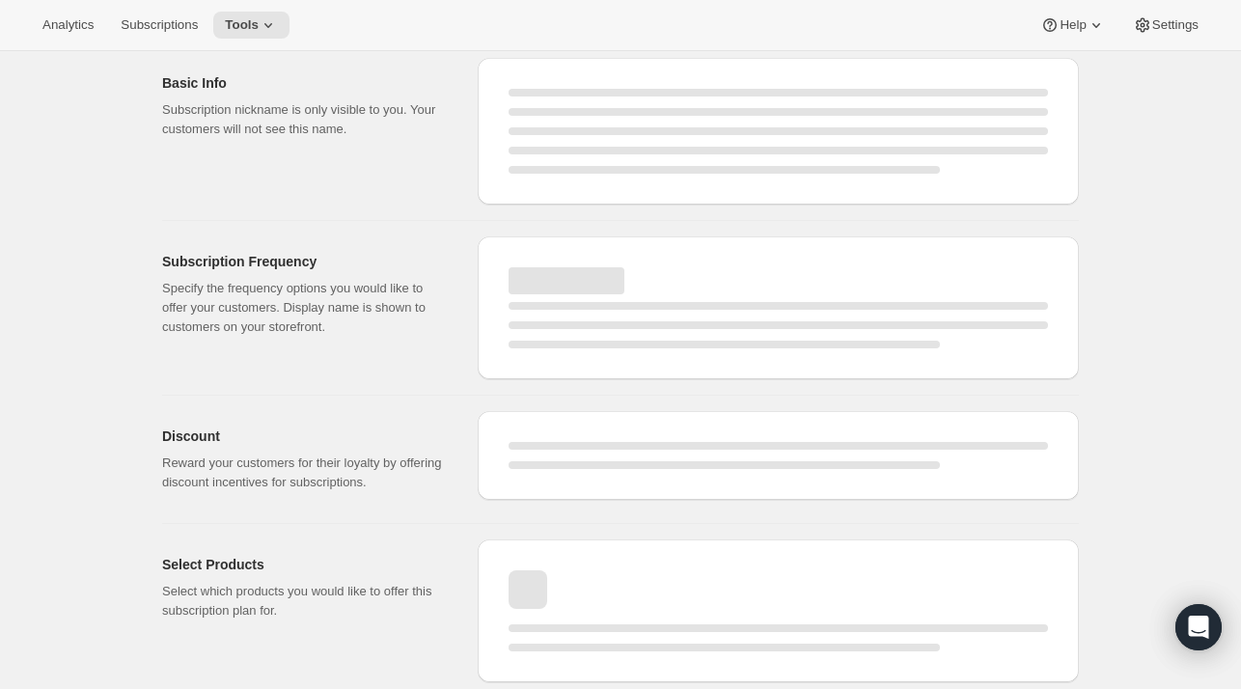
select select "WEEK"
select select "MONTH"
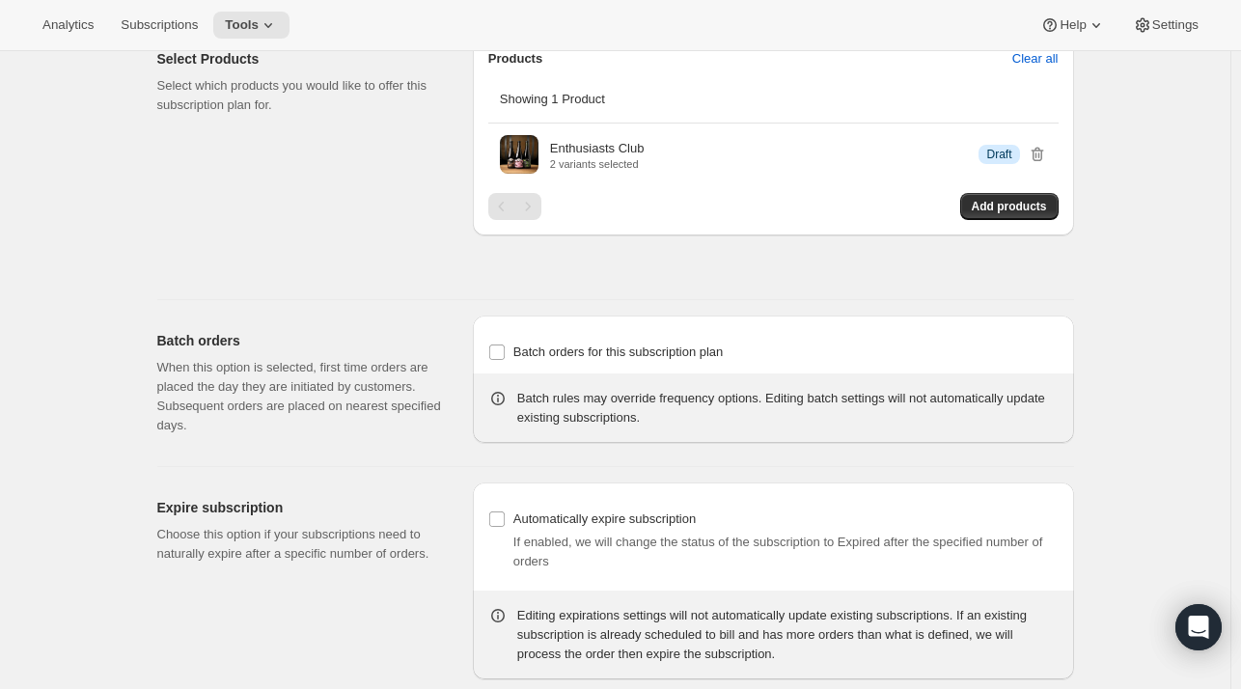
type input "Enthusiast's Club (prepaid/gift)"
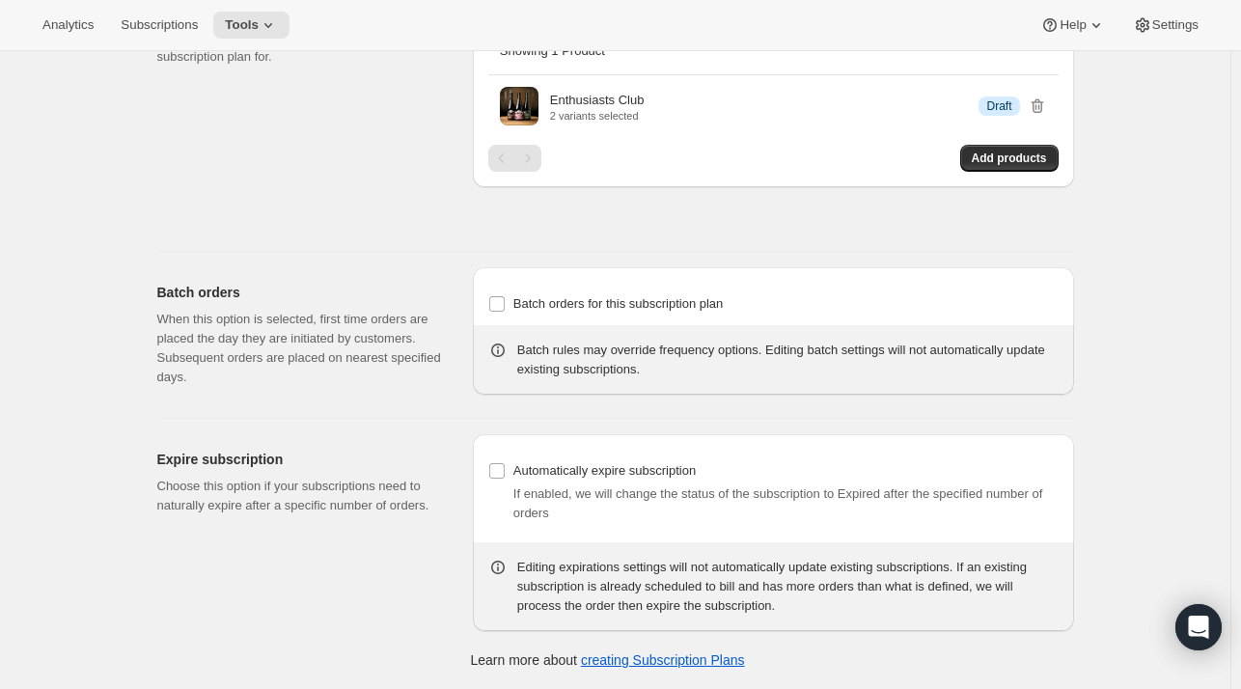
select select "MONTH"
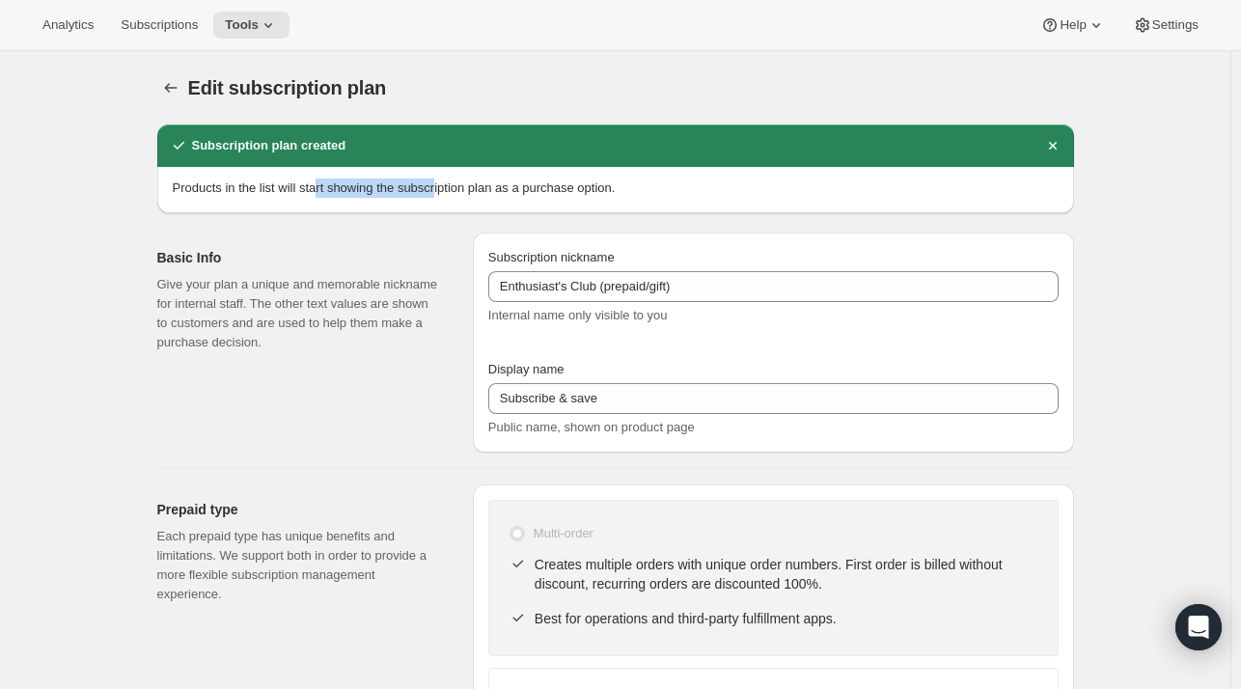
drag, startPoint x: 320, startPoint y: 192, endPoint x: 436, endPoint y: 186, distance: 115.9
click at [436, 186] on p "Products in the list will start showing the subscription plan as a purchase opt…" at bounding box center [616, 188] width 886 height 19
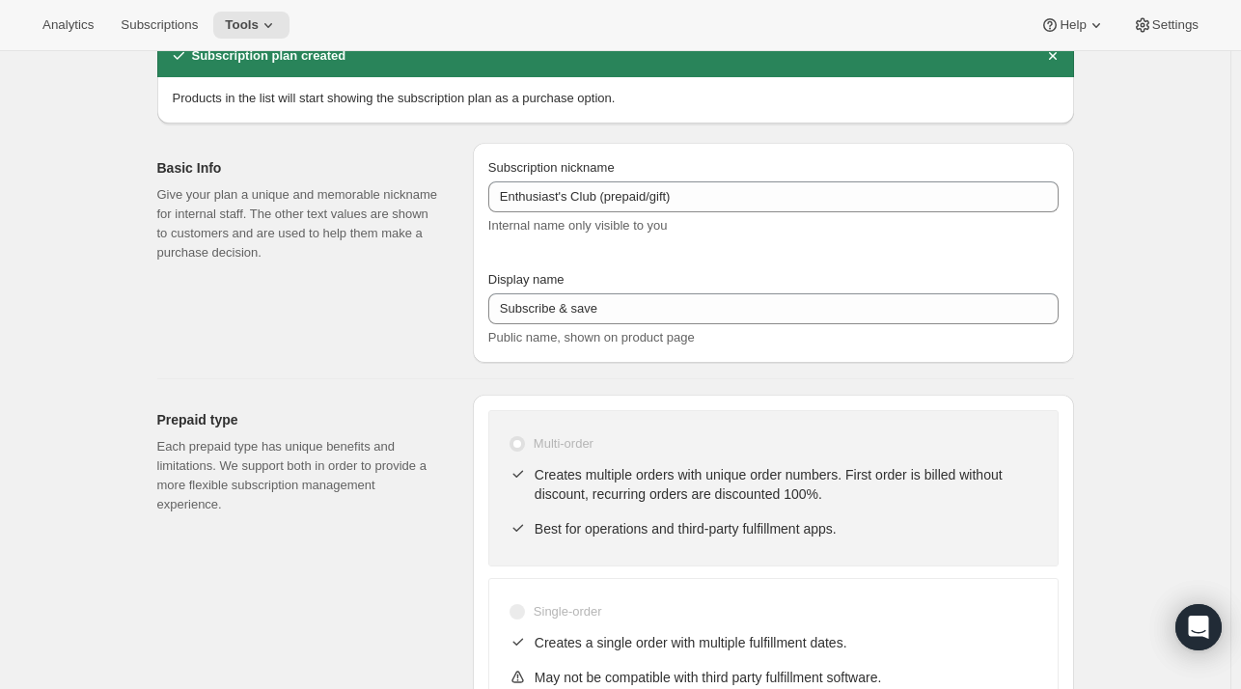
scroll to position [89, 0]
click at [251, 27] on span "Tools" at bounding box center [242, 24] width 34 height 15
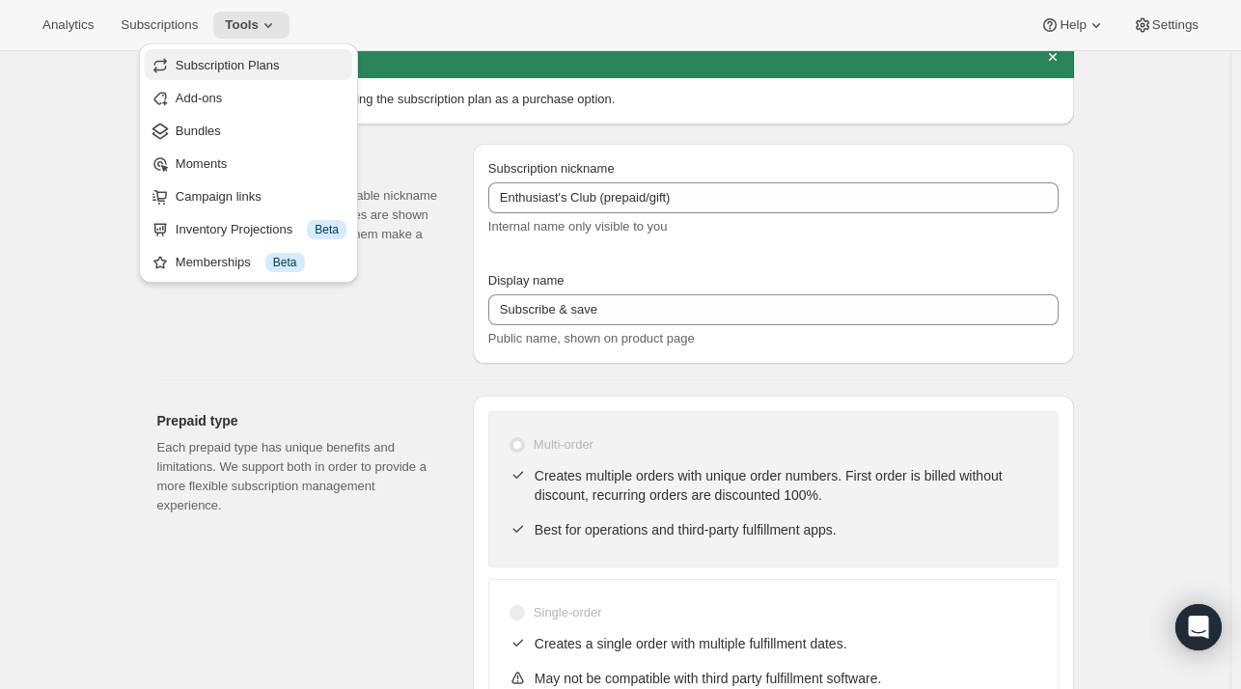
click at [248, 68] on span "Subscription Plans" at bounding box center [228, 65] width 104 height 14
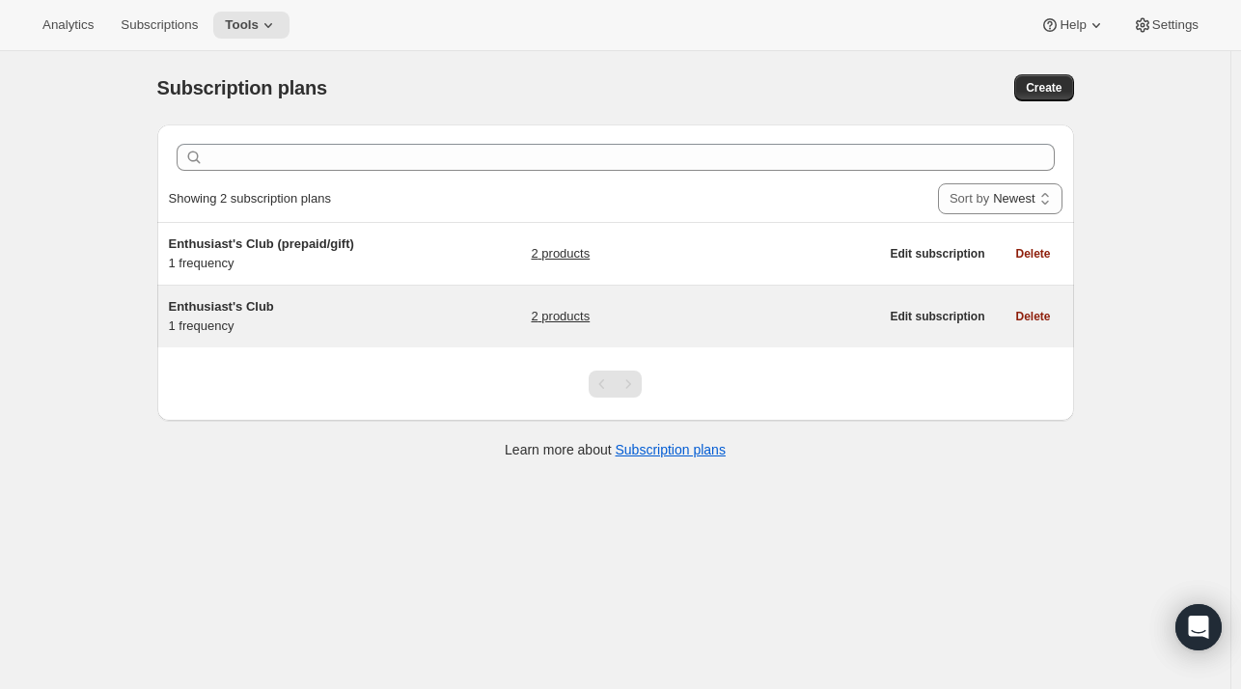
click at [567, 319] on link "2 products" at bounding box center [560, 316] width 59 height 19
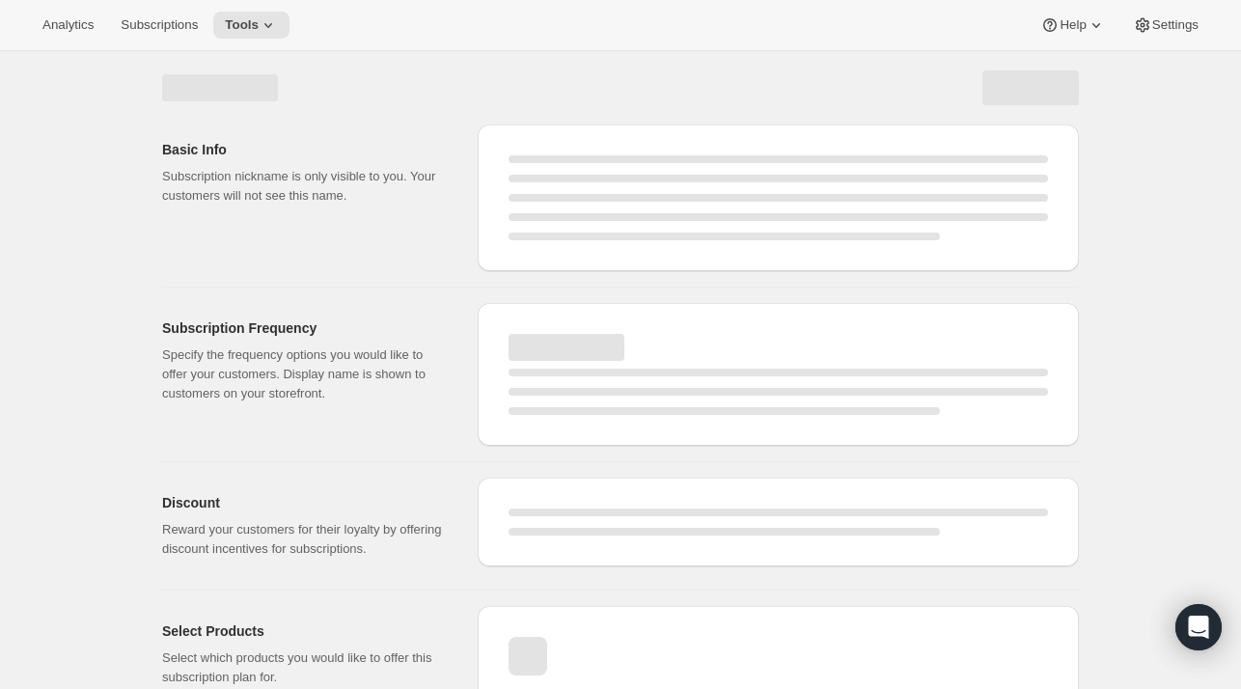
select select "WEEK"
select select "MONTH"
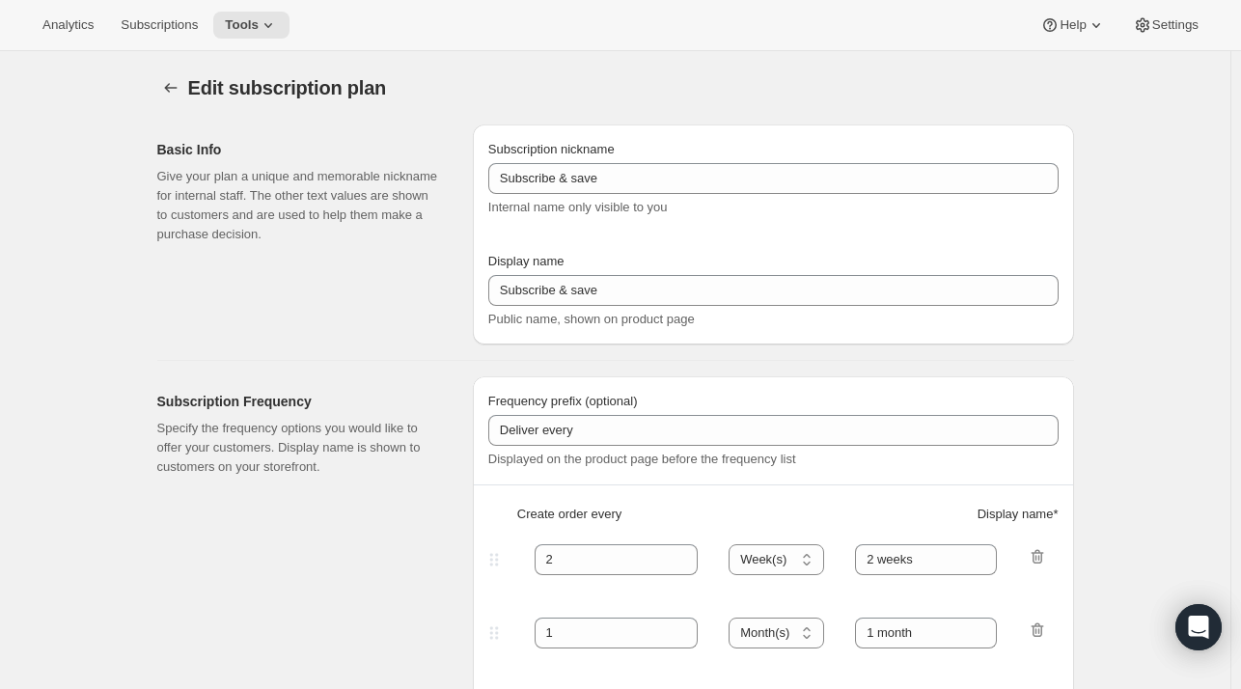
type input "Enthusiast's Club"
type input "3"
select select "MONTH"
type input "Quarterly Delivery"
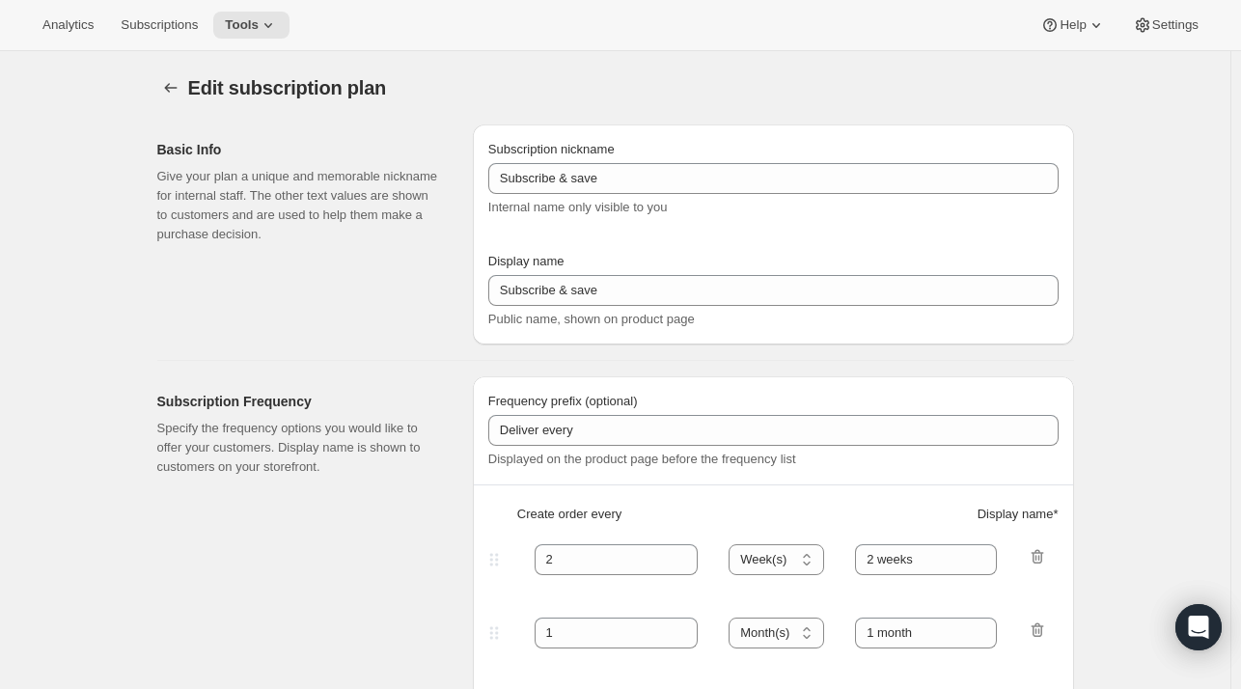
checkbox input "true"
select select "MONTHDAY"
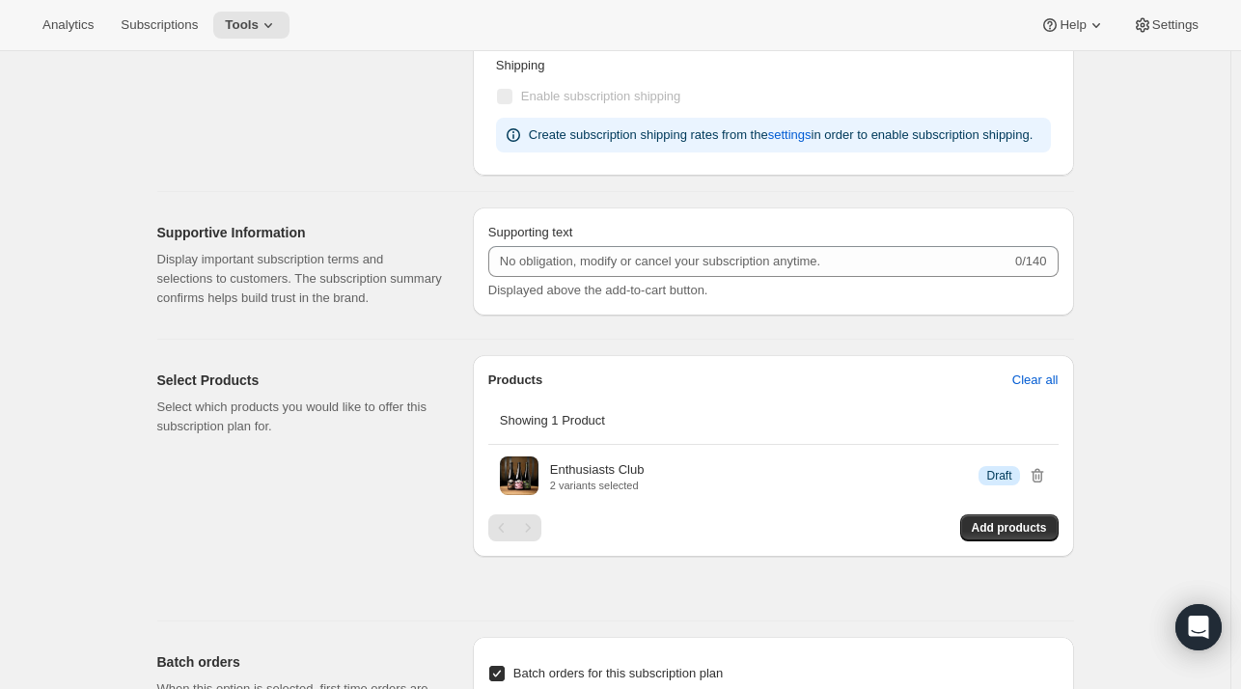
scroll to position [806, 0]
click at [1008, 532] on span "Add products" at bounding box center [1009, 528] width 75 height 15
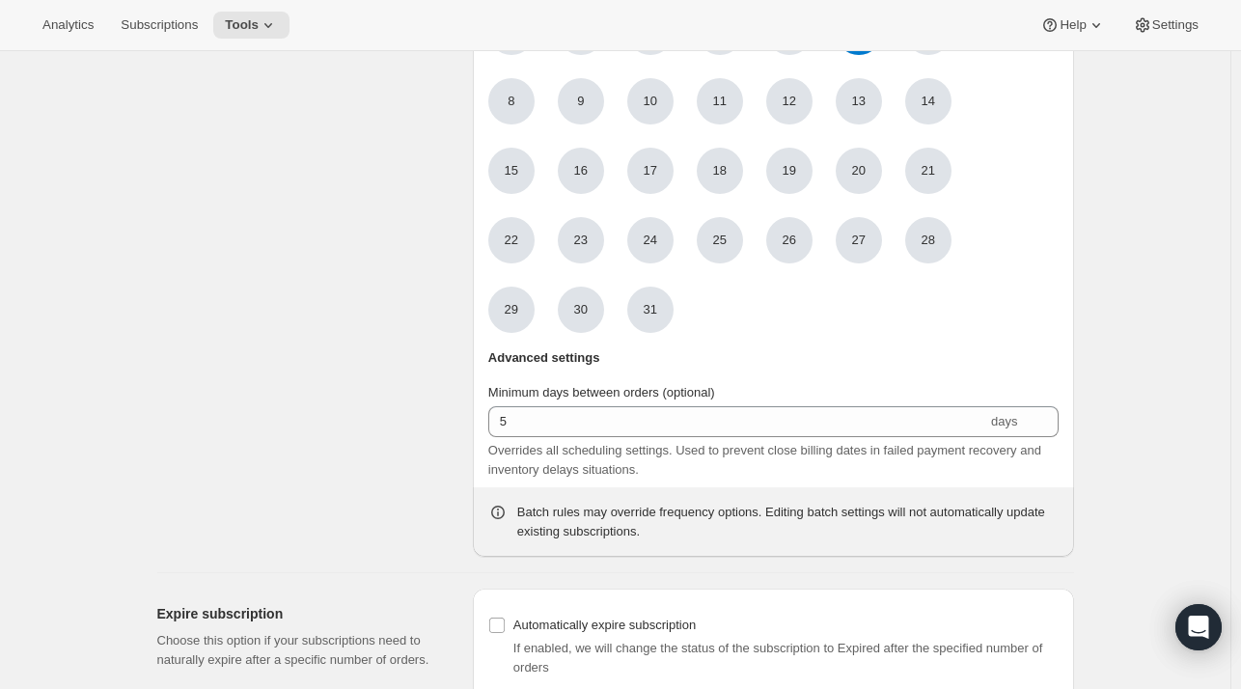
scroll to position [1706, 0]
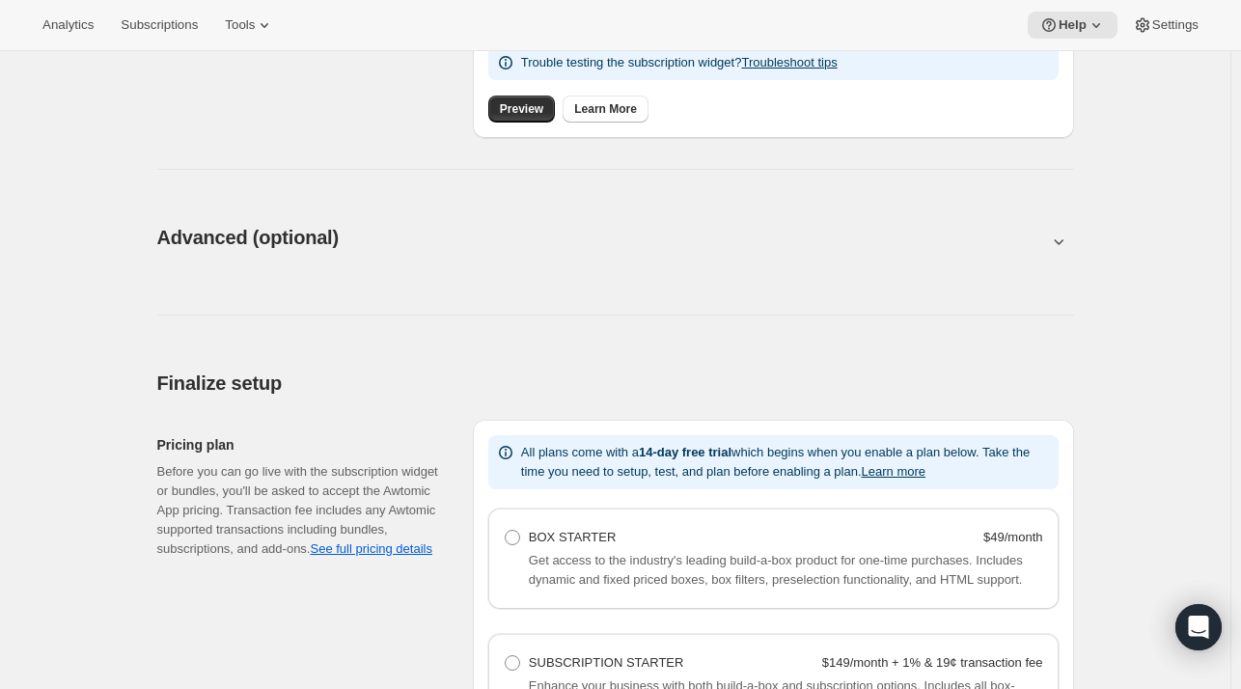
scroll to position [888, 0]
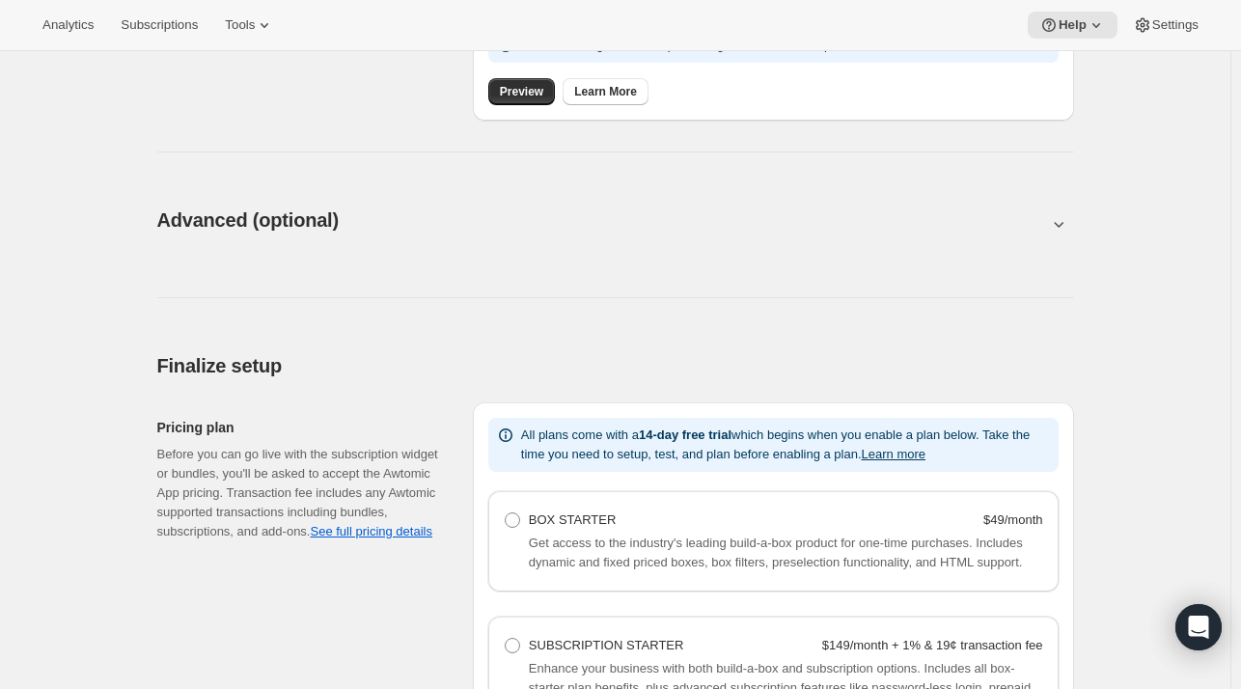
click at [830, 220] on button at bounding box center [615, 223] width 917 height 21
type input "<div style="text-align: center"> <hr> <br/><h3>Having issues managing your subs…"
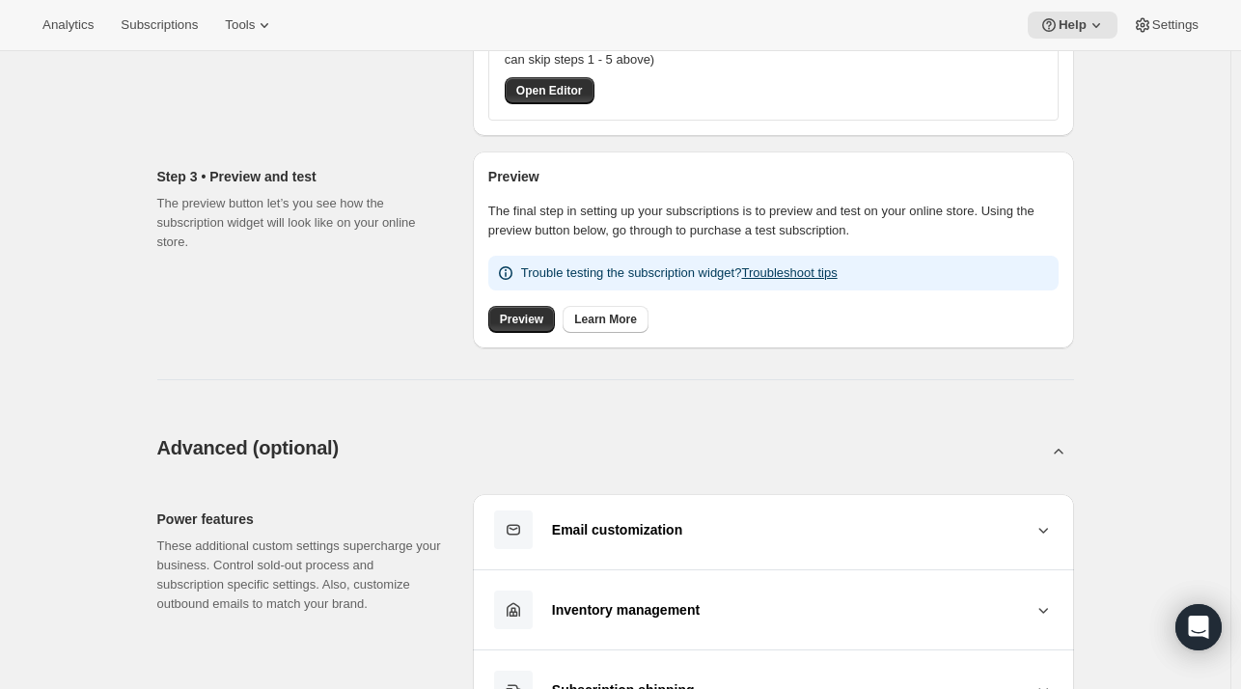
scroll to position [0, 0]
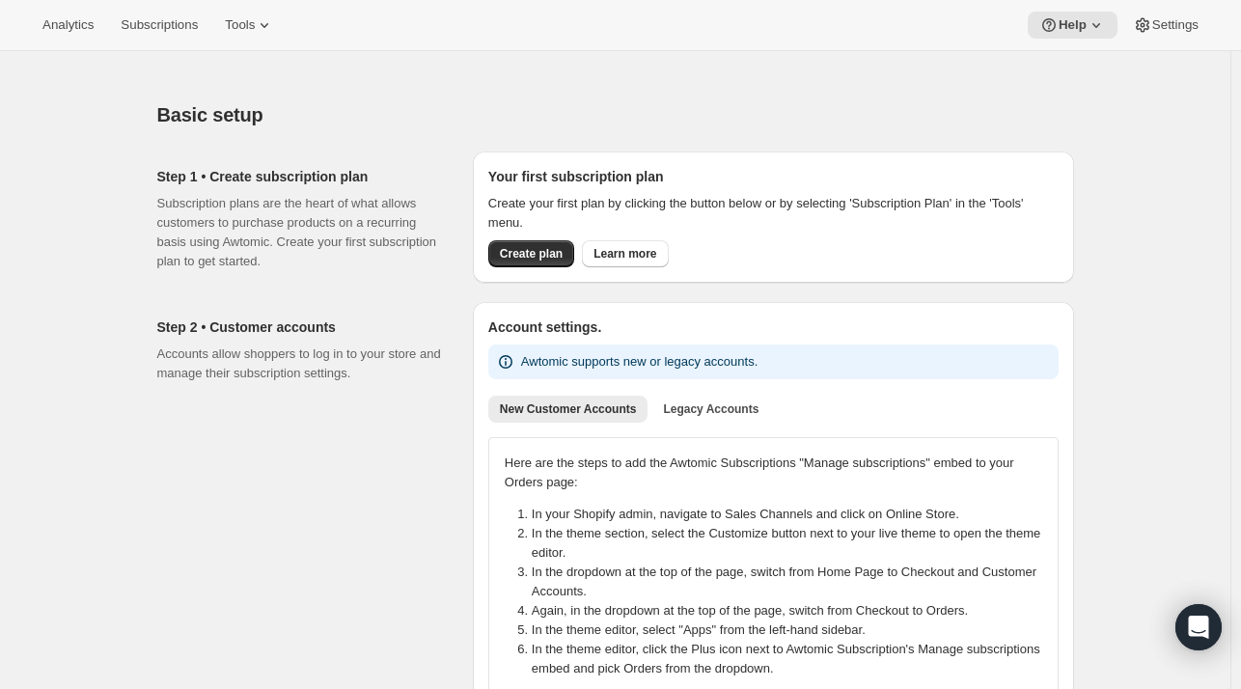
click at [360, 174] on h2 "Step 1 • Create subscription plan" at bounding box center [299, 176] width 285 height 19
drag, startPoint x: 360, startPoint y: 175, endPoint x: 175, endPoint y: 168, distance: 185.4
click at [175, 168] on h2 "Step 1 • Create subscription plan" at bounding box center [299, 176] width 285 height 19
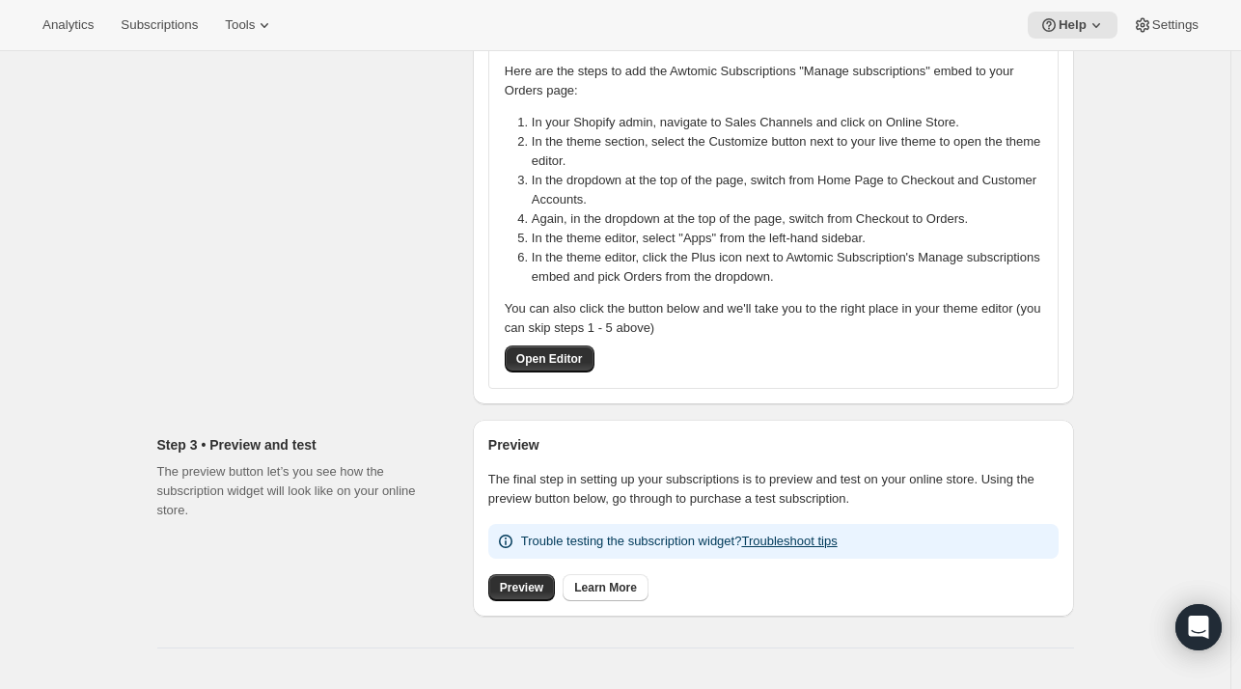
scroll to position [390, 0]
